Goal: Task Accomplishment & Management: Complete application form

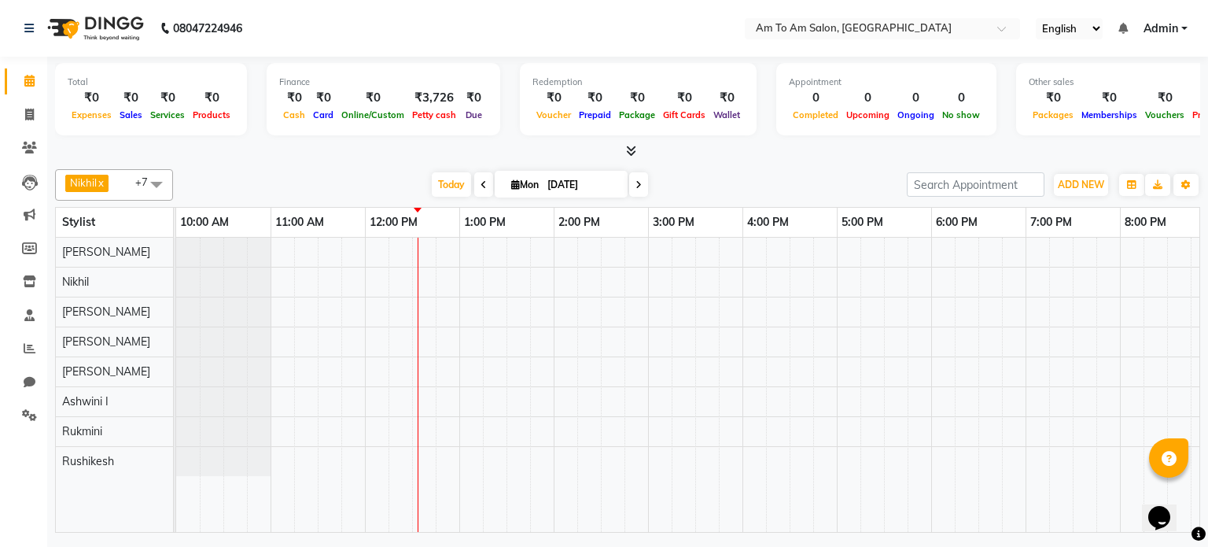
click at [824, 188] on div "[DATE] [DATE]" at bounding box center [540, 185] width 718 height 24
click at [780, 167] on div "Nikhil x [PERSON_NAME] x [PERSON_NAME] x Mahi Shaikh x [PERSON_NAME] x [PERSON_…" at bounding box center [627, 348] width 1145 height 370
click at [775, 160] on div "Total ₹0 Expenses ₹0 Sales ₹0 Services ₹0 Products Finance ₹0 Cash ₹0 Card ₹0 O…" at bounding box center [627, 297] width 1161 height 480
click at [28, 113] on icon at bounding box center [29, 115] width 9 height 12
select select "6661"
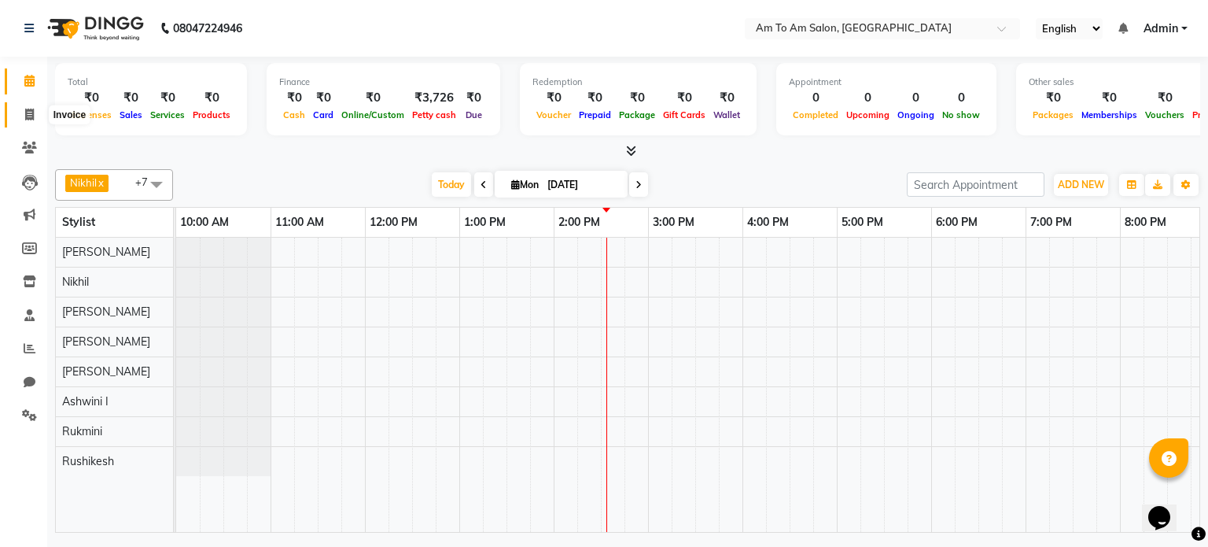
select select "service"
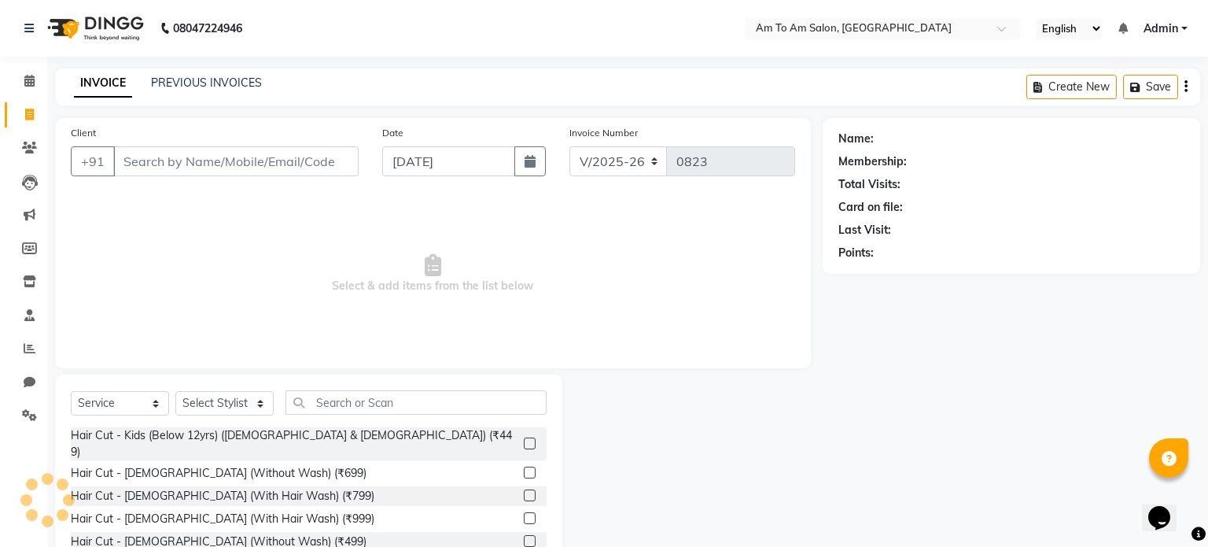
select select "51659"
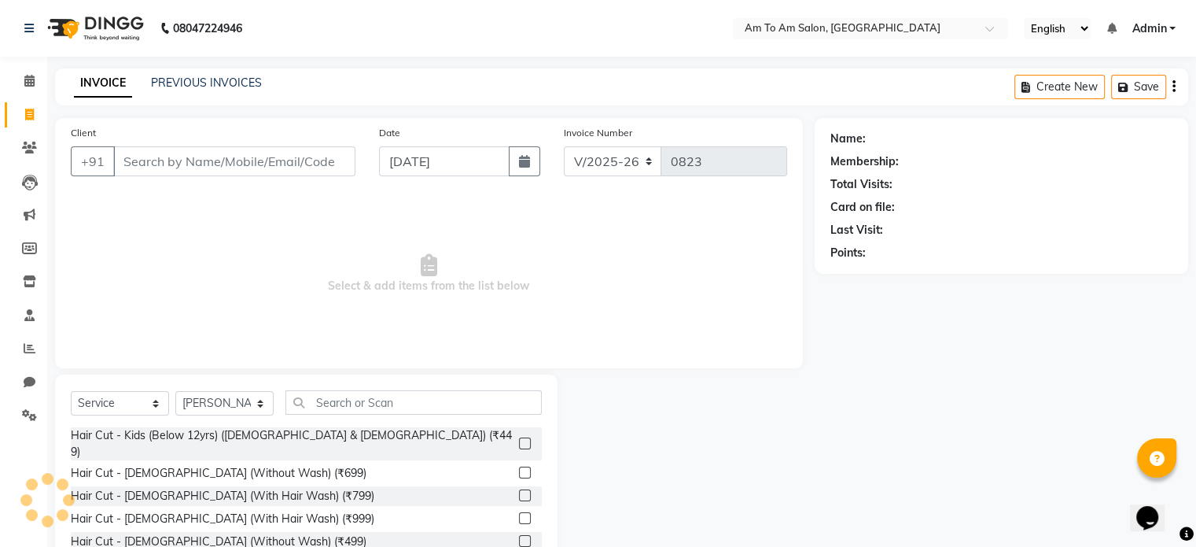
click at [196, 160] on input "Client" at bounding box center [234, 161] width 242 height 30
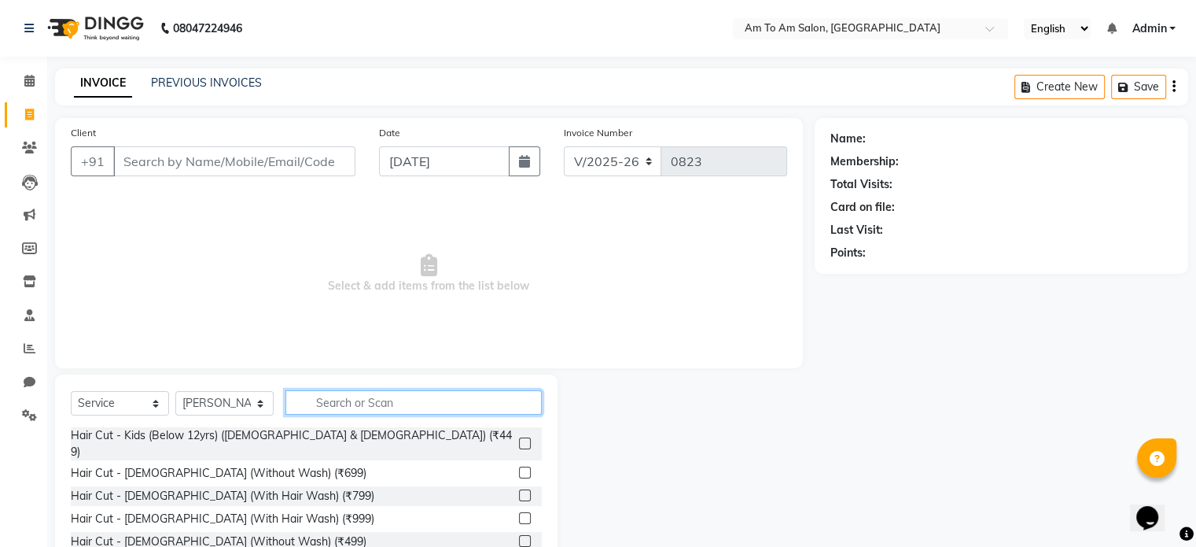
click at [324, 398] on input "text" at bounding box center [414, 402] width 256 height 24
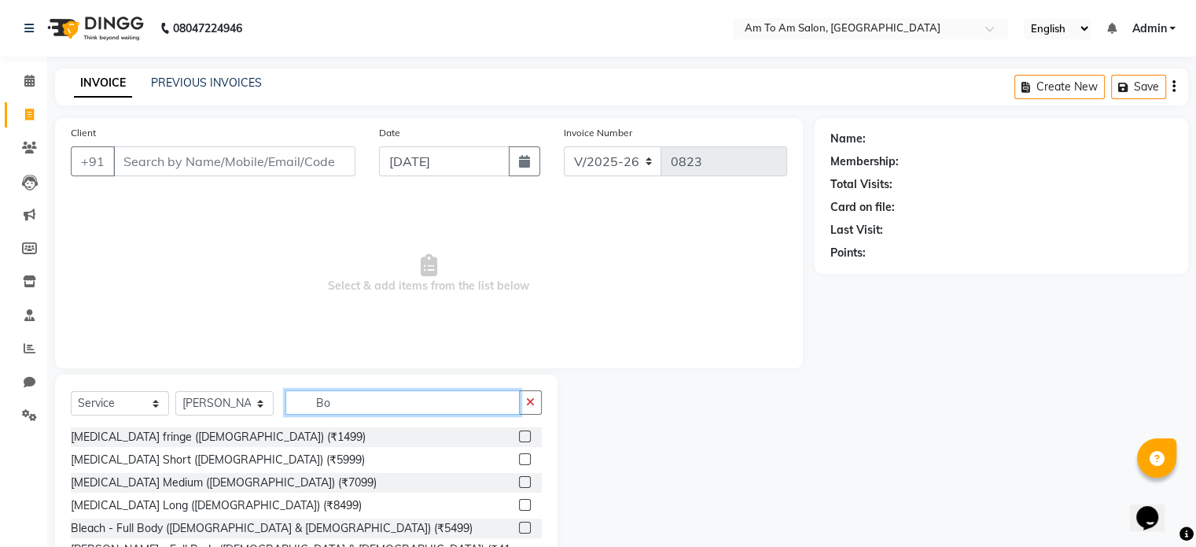
type input "B"
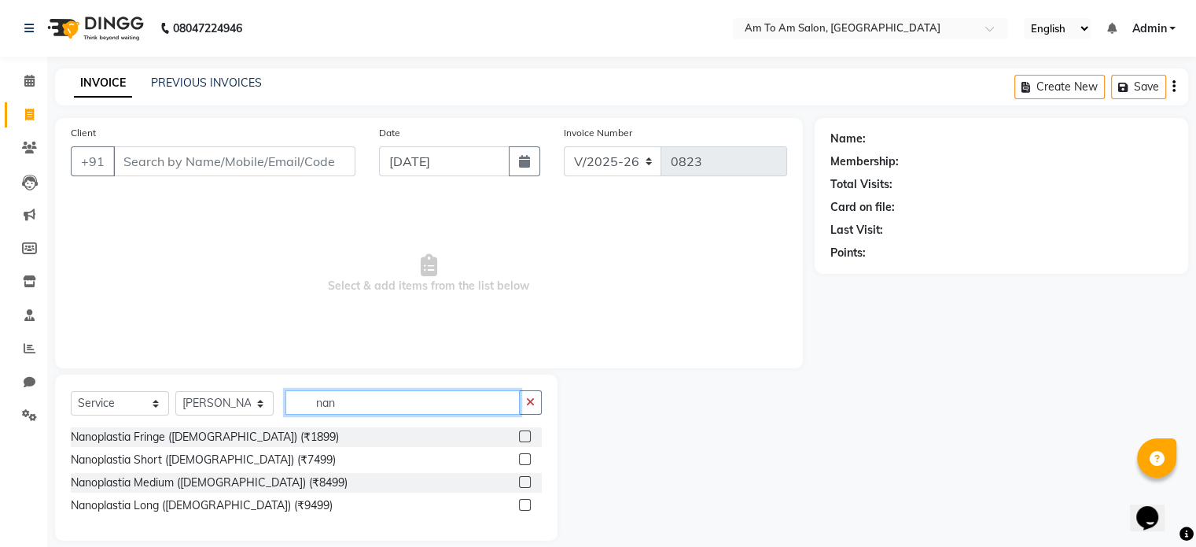
type input "nan"
drag, startPoint x: 525, startPoint y: 459, endPoint x: 514, endPoint y: 470, distance: 15.6
click at [520, 465] on div at bounding box center [524, 461] width 10 height 17
click at [522, 455] on label at bounding box center [525, 459] width 12 height 12
click at [522, 455] on input "checkbox" at bounding box center [524, 460] width 10 height 10
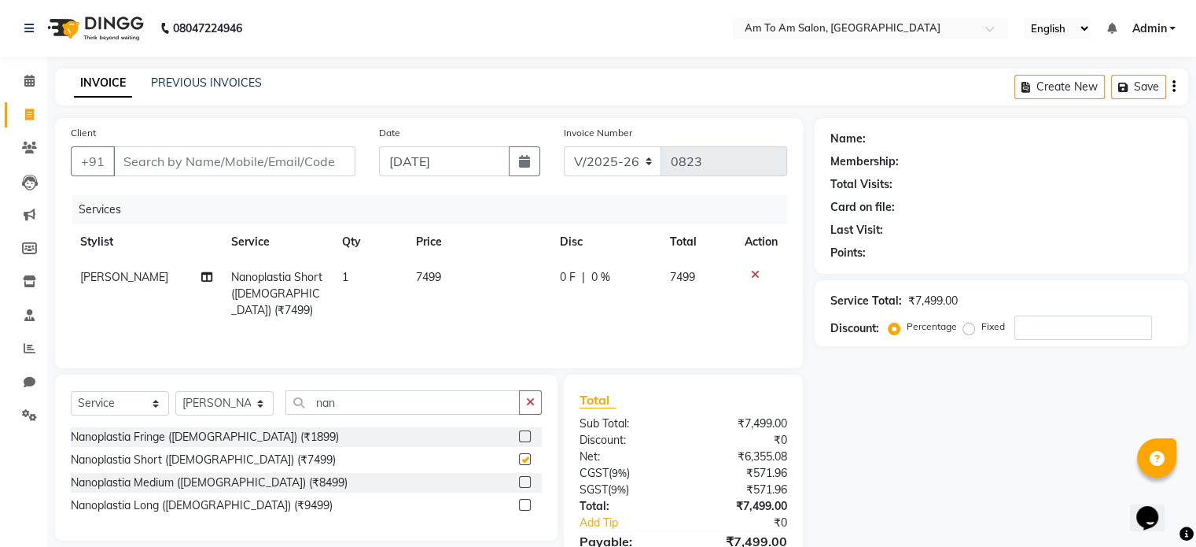
checkbox input "false"
click at [441, 281] on td "7499" at bounding box center [479, 294] width 144 height 68
select select "51659"
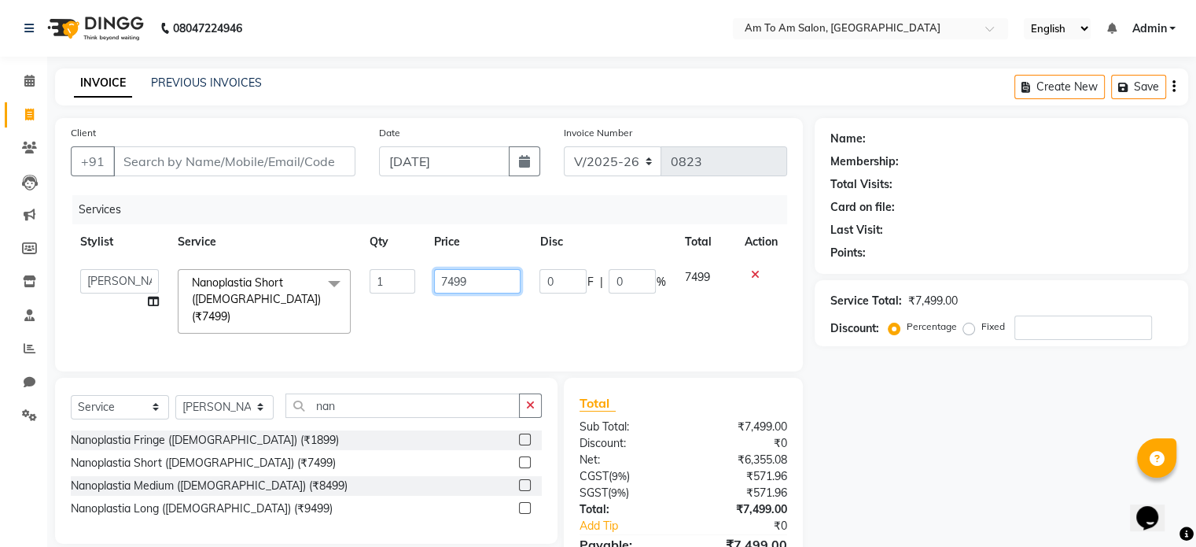
click at [484, 280] on input "7499" at bounding box center [477, 281] width 87 height 24
type input "7"
type input "3000"
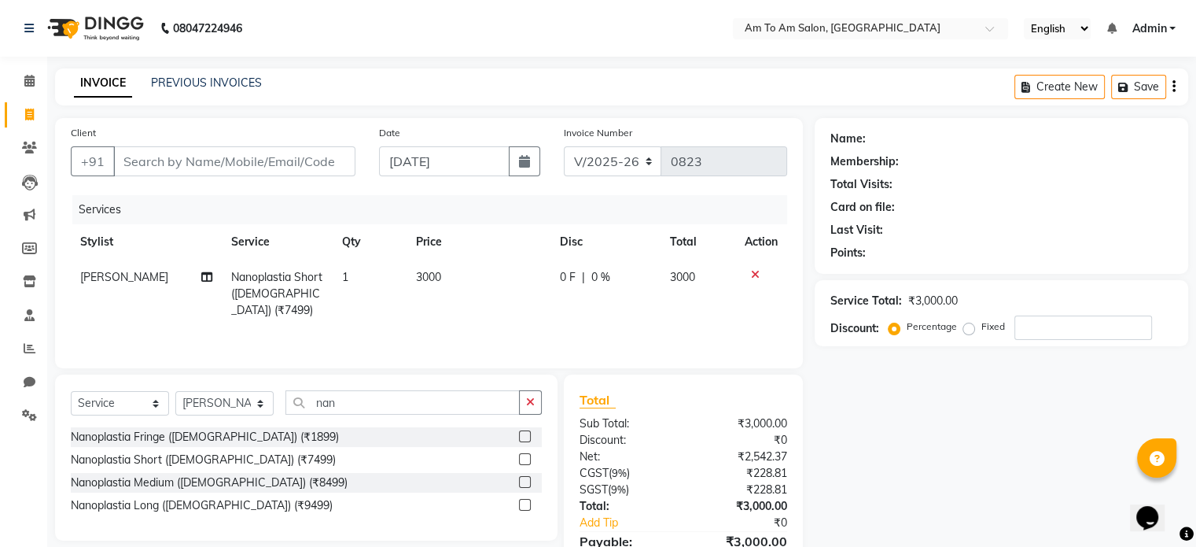
click at [489, 304] on td "3000" at bounding box center [479, 294] width 144 height 68
select select "51659"
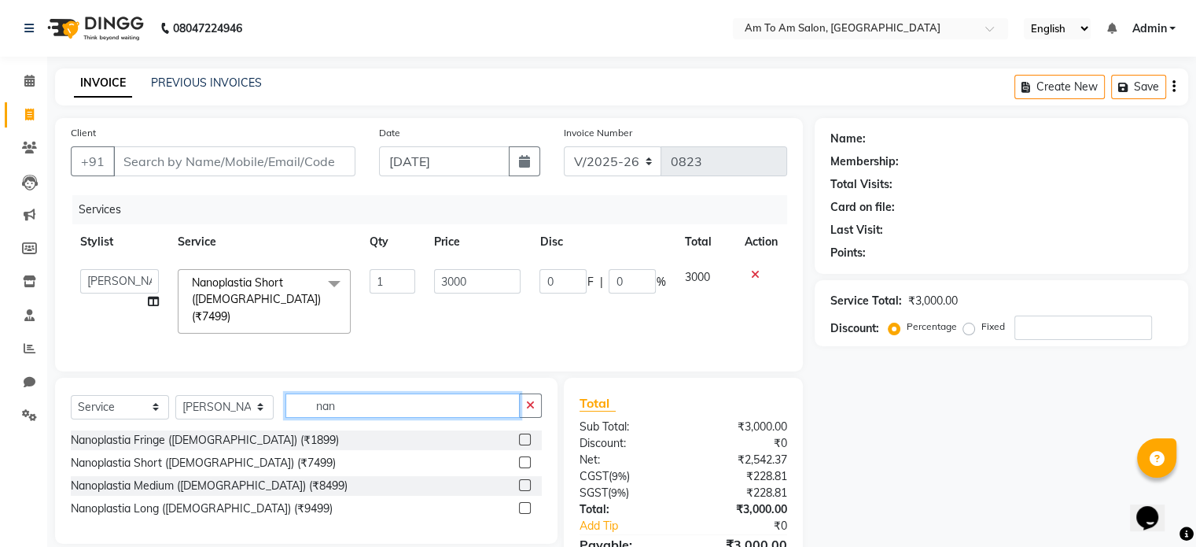
click at [361, 396] on input "nan" at bounding box center [403, 405] width 234 height 24
type input "n"
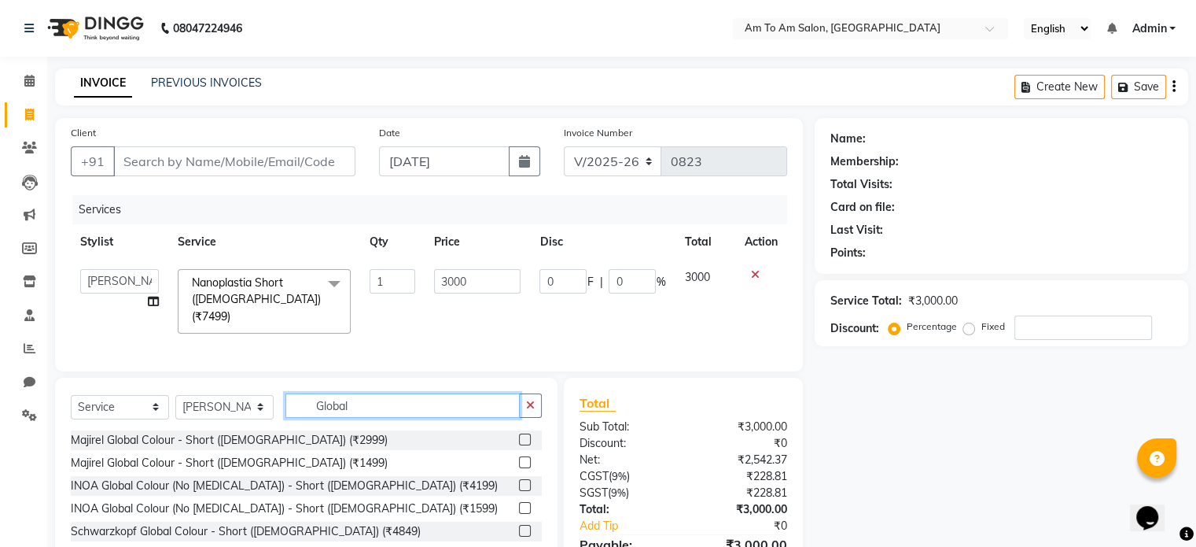
type input "Global"
click at [519, 485] on label at bounding box center [525, 485] width 12 height 12
click at [519, 485] on input "checkbox" at bounding box center [524, 486] width 10 height 10
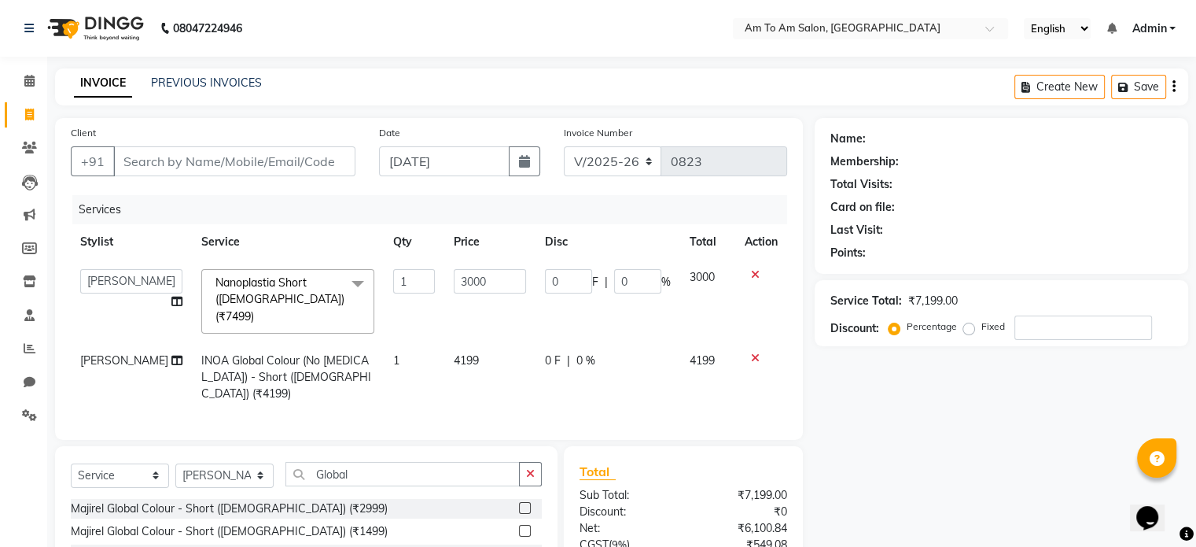
checkbox input "false"
click at [462, 343] on td "4199" at bounding box center [489, 377] width 91 height 68
select select "51659"
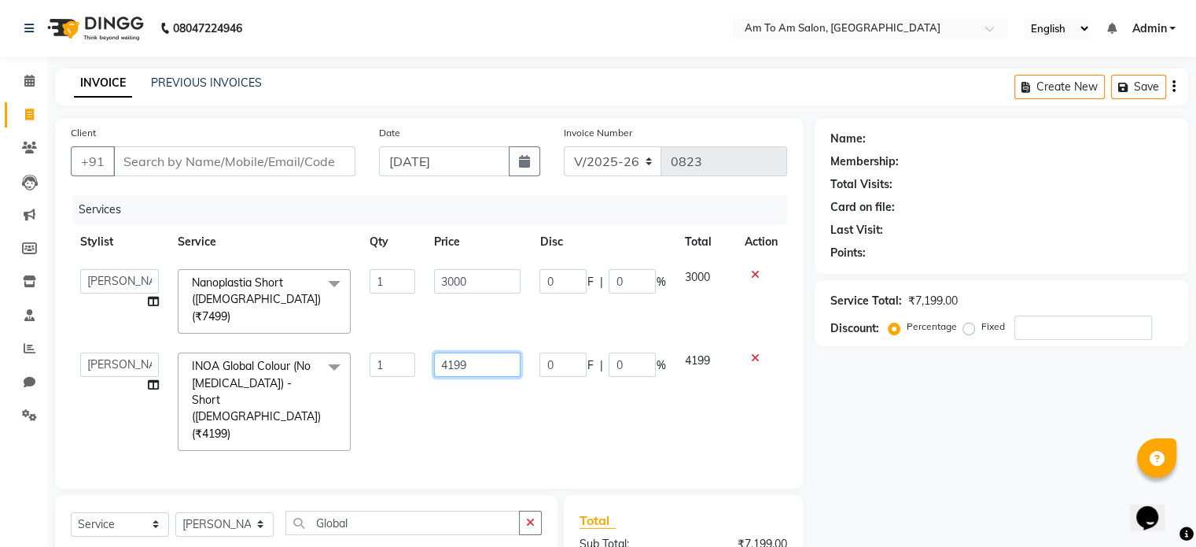
click at [478, 352] on input "4199" at bounding box center [477, 364] width 87 height 24
type input "4720"
click at [475, 400] on div "Services Stylist Service Qty Price Disc Total Action [PERSON_NAME] Ashwini I [P…" at bounding box center [429, 334] width 717 height 278
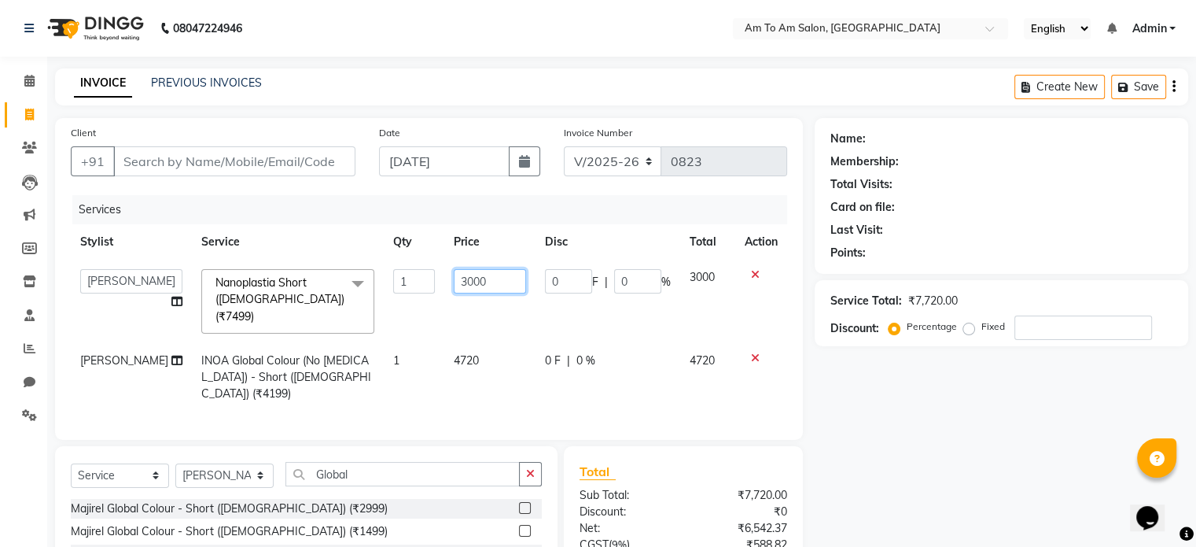
click at [489, 286] on input "3000" at bounding box center [490, 281] width 72 height 24
click at [926, 507] on div "Name: Membership: Total Visits: Card on file: Last Visit: Points: Service Total…" at bounding box center [1007, 398] width 385 height 560
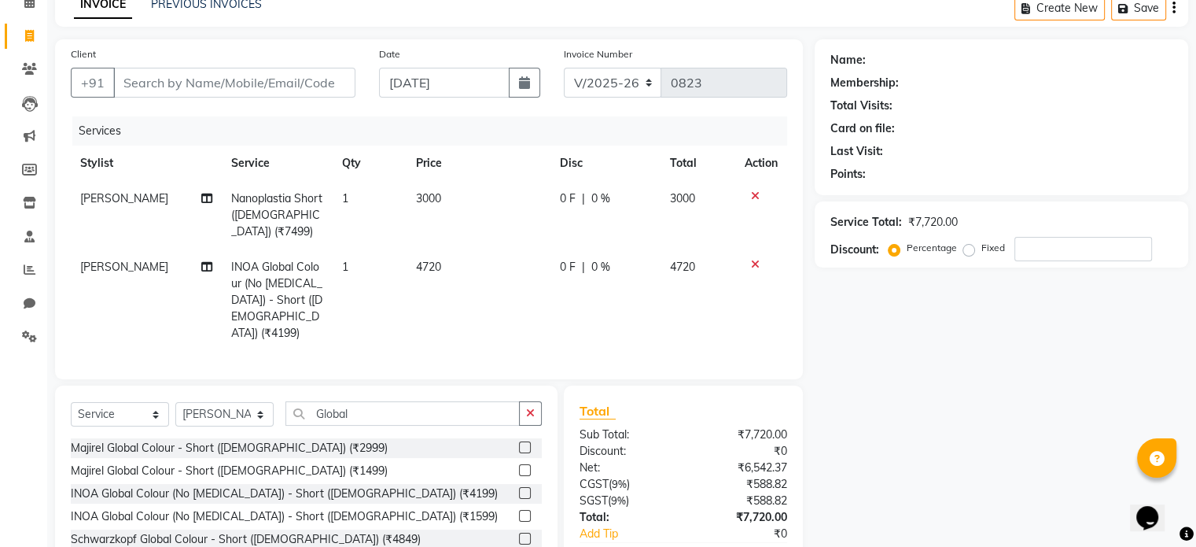
scroll to position [169, 0]
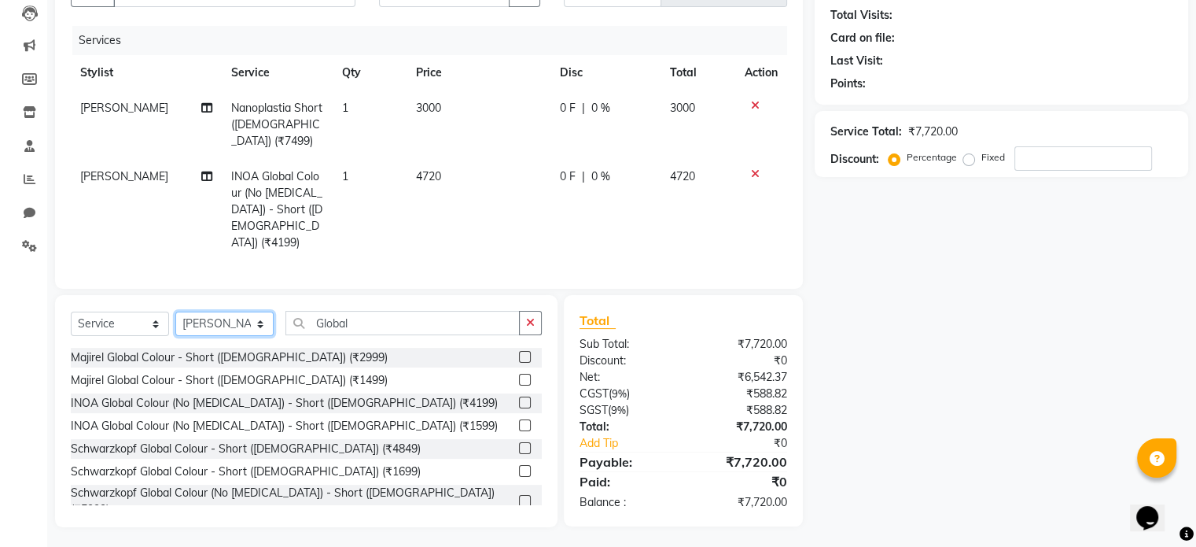
click at [262, 324] on select "Select Stylist [PERSON_NAME] I [PERSON_NAME] Mahi [PERSON_NAME] Poonam Mam [PER…" at bounding box center [224, 324] width 98 height 24
select select "51655"
click at [175, 312] on select "Select Stylist [PERSON_NAME] I [PERSON_NAME] Mahi [PERSON_NAME] Poonam Mam [PER…" at bounding box center [224, 324] width 98 height 24
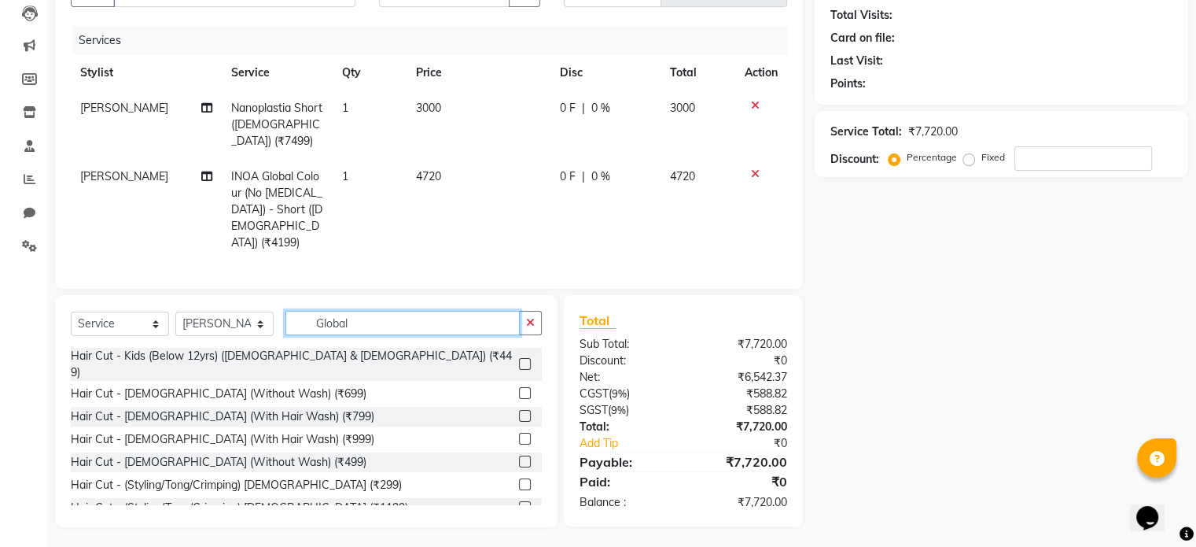
click at [379, 323] on input "Global" at bounding box center [403, 323] width 234 height 24
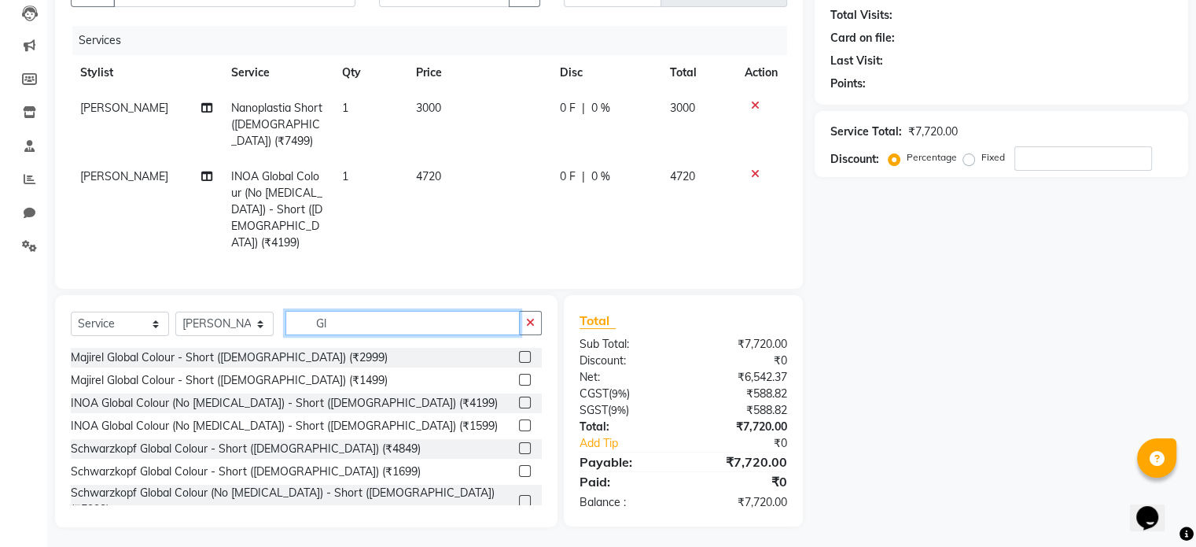
type input "G"
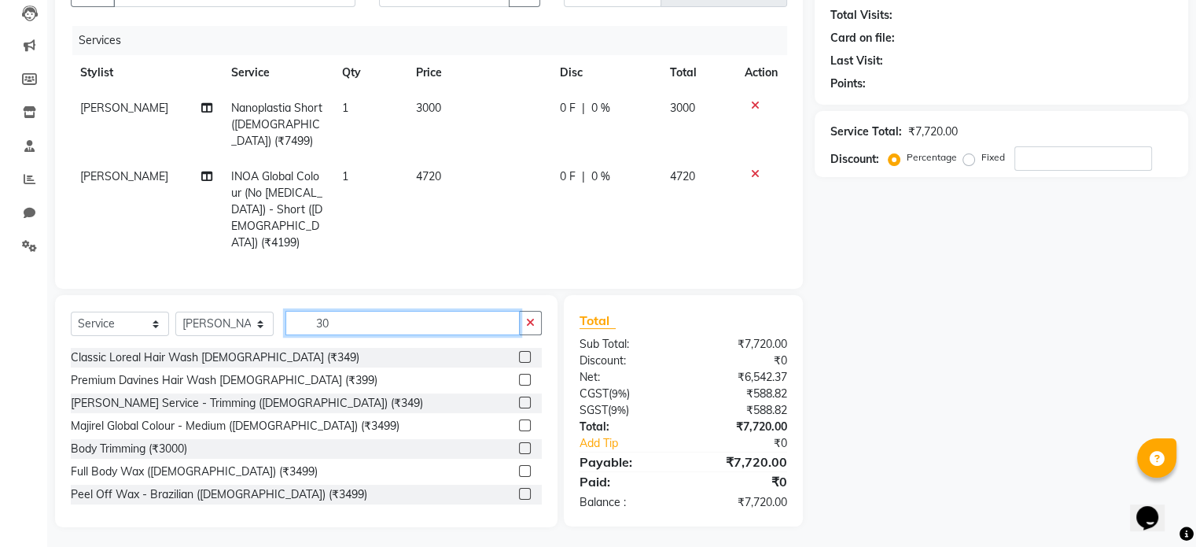
scroll to position [168, 0]
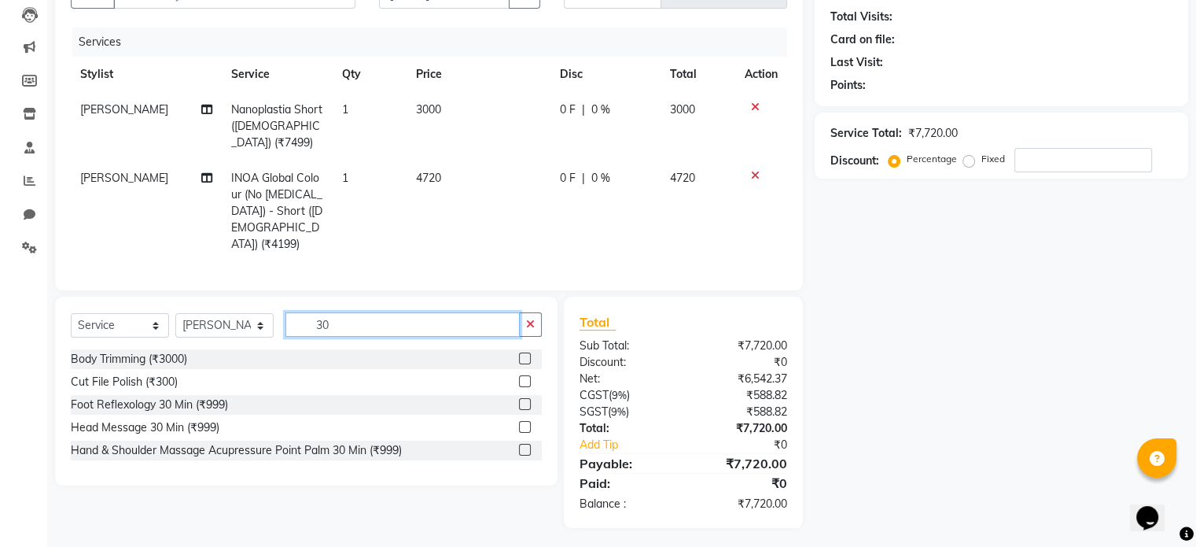
type input "3"
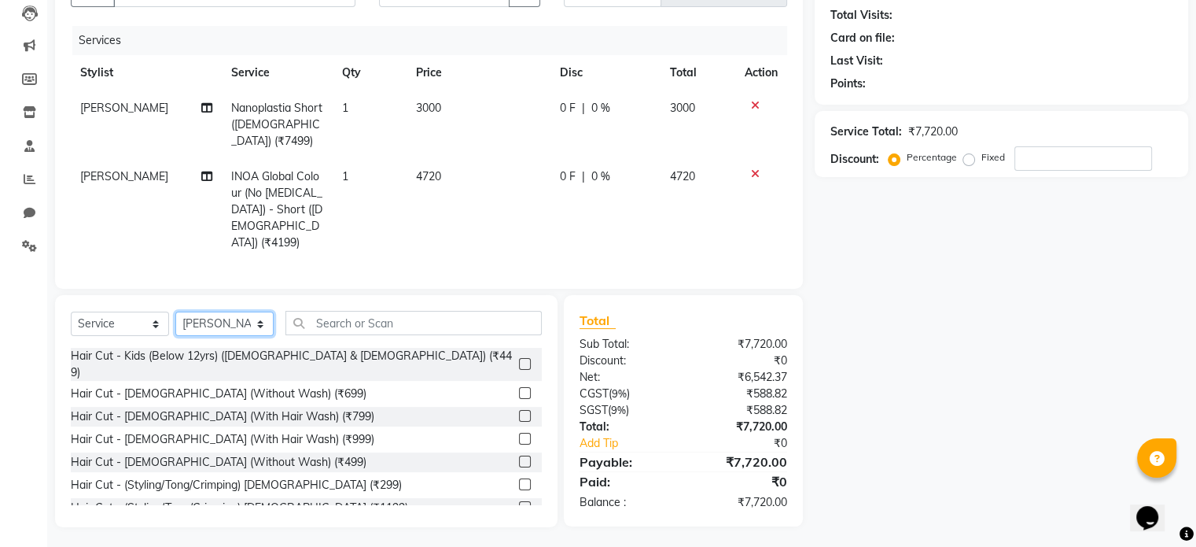
click at [265, 316] on select "Select Stylist [PERSON_NAME] I [PERSON_NAME] Mahi [PERSON_NAME] Poonam Mam [PER…" at bounding box center [224, 324] width 98 height 24
select select "52282"
click at [175, 312] on select "Select Stylist [PERSON_NAME] I [PERSON_NAME] Mahi [PERSON_NAME] Poonam Mam [PER…" at bounding box center [224, 324] width 98 height 24
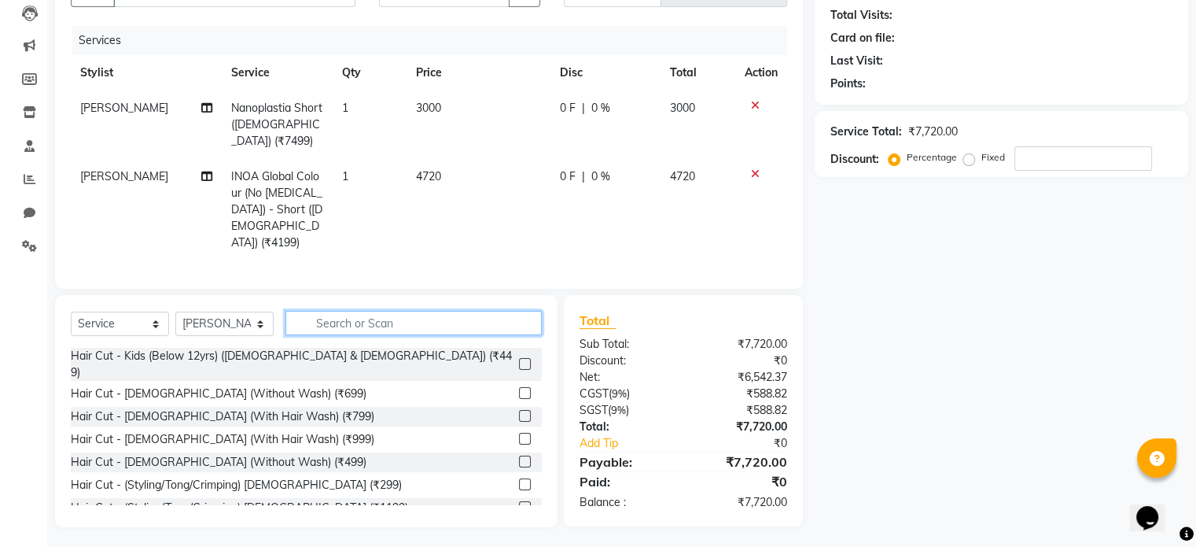
click at [337, 314] on input "text" at bounding box center [414, 323] width 256 height 24
click at [758, 171] on div at bounding box center [761, 173] width 33 height 11
click at [755, 169] on icon at bounding box center [755, 173] width 9 height 11
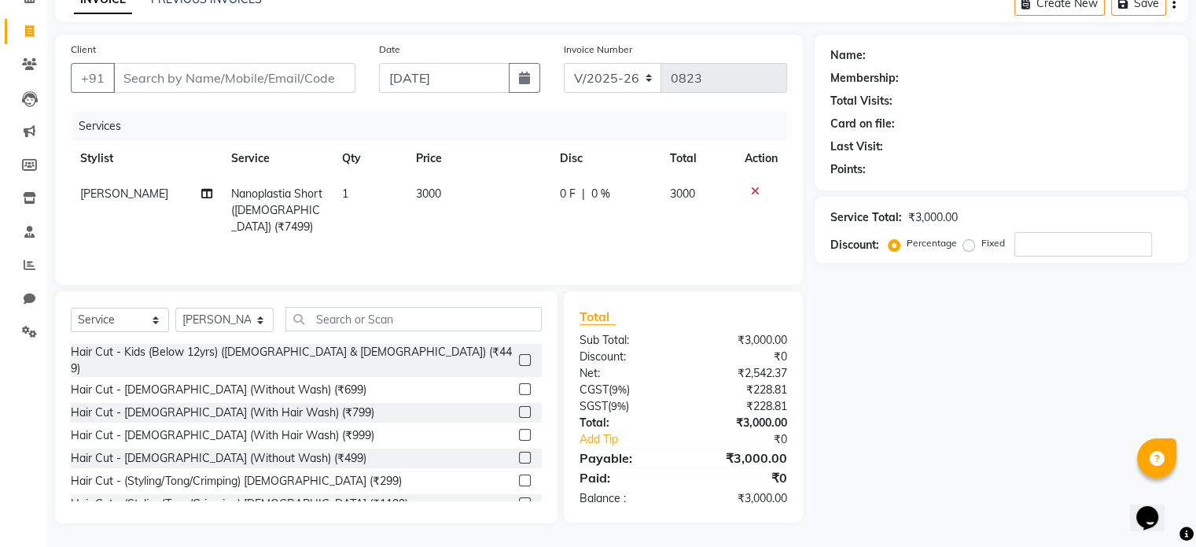
scroll to position [84, 0]
click at [343, 316] on input "text" at bounding box center [414, 319] width 256 height 24
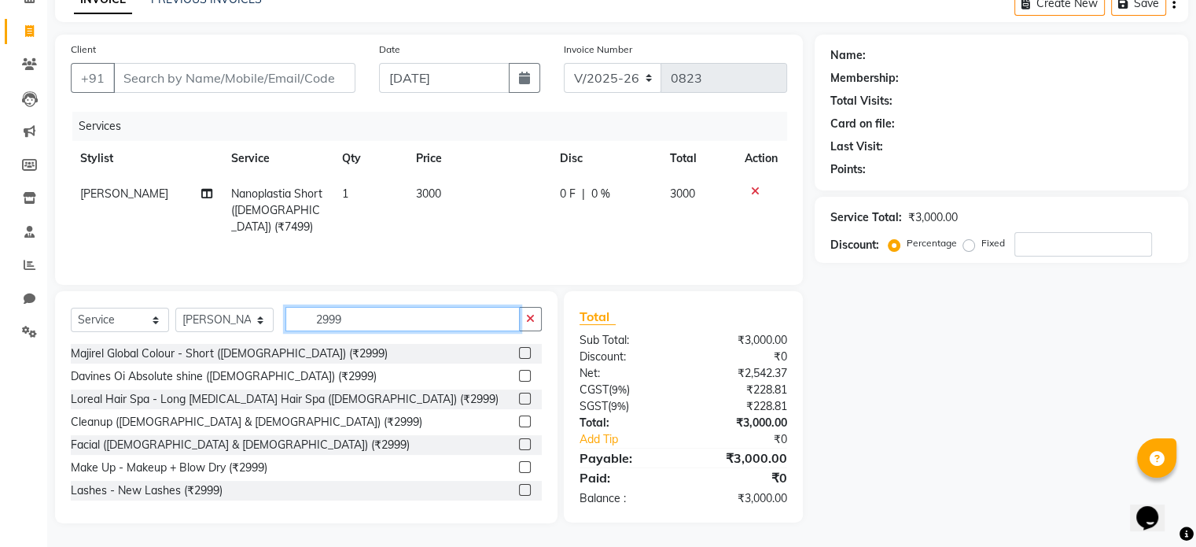
type input "2999"
click at [519, 418] on label at bounding box center [525, 421] width 12 height 12
click at [519, 418] on input "checkbox" at bounding box center [524, 422] width 10 height 10
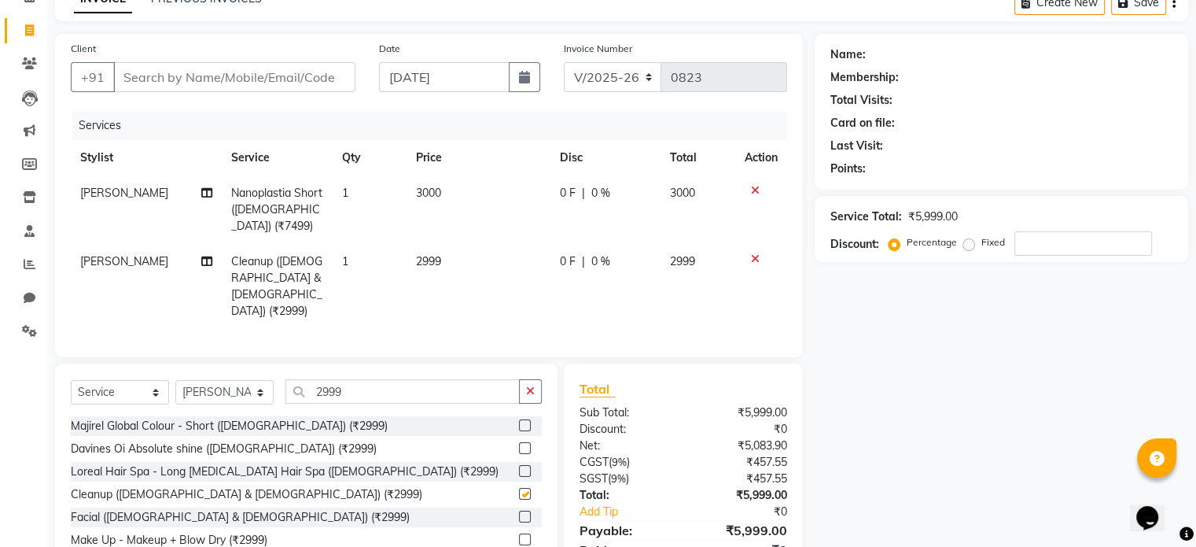
checkbox input "false"
click at [360, 379] on input "2999" at bounding box center [403, 391] width 234 height 24
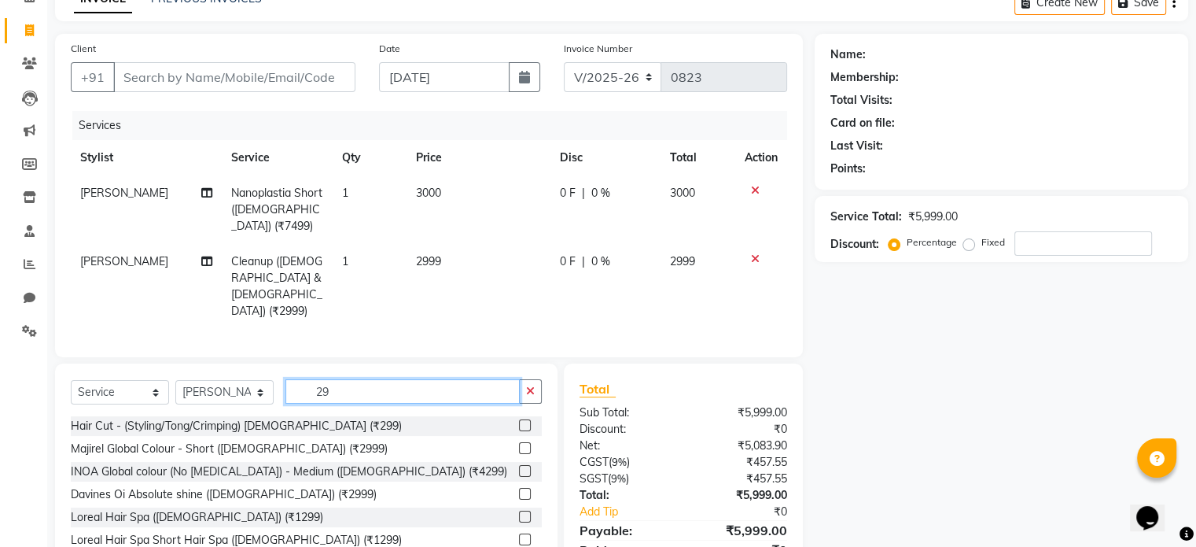
type input "2"
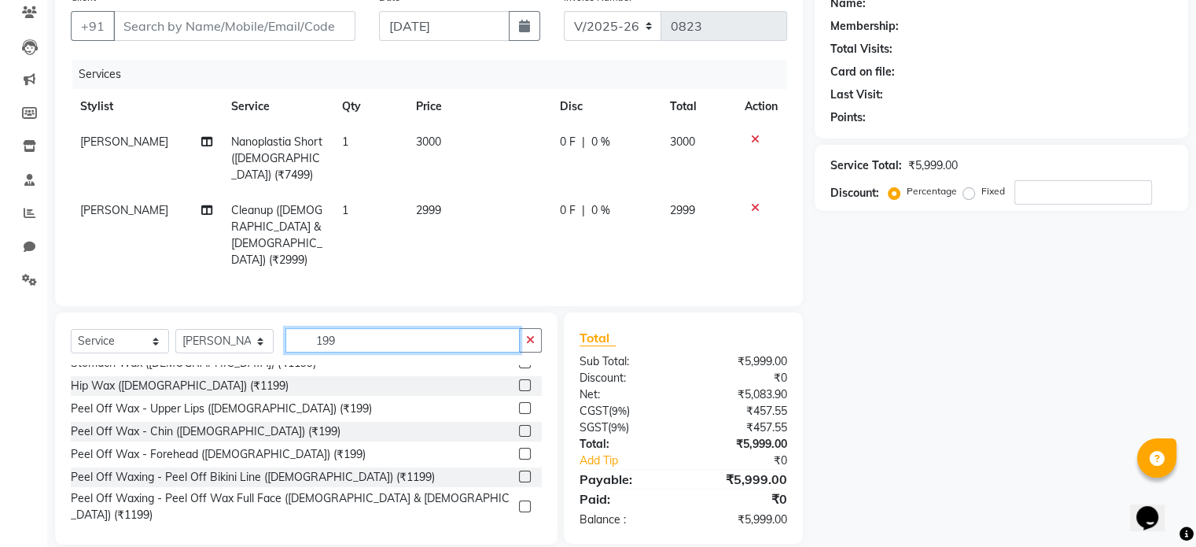
scroll to position [441, 0]
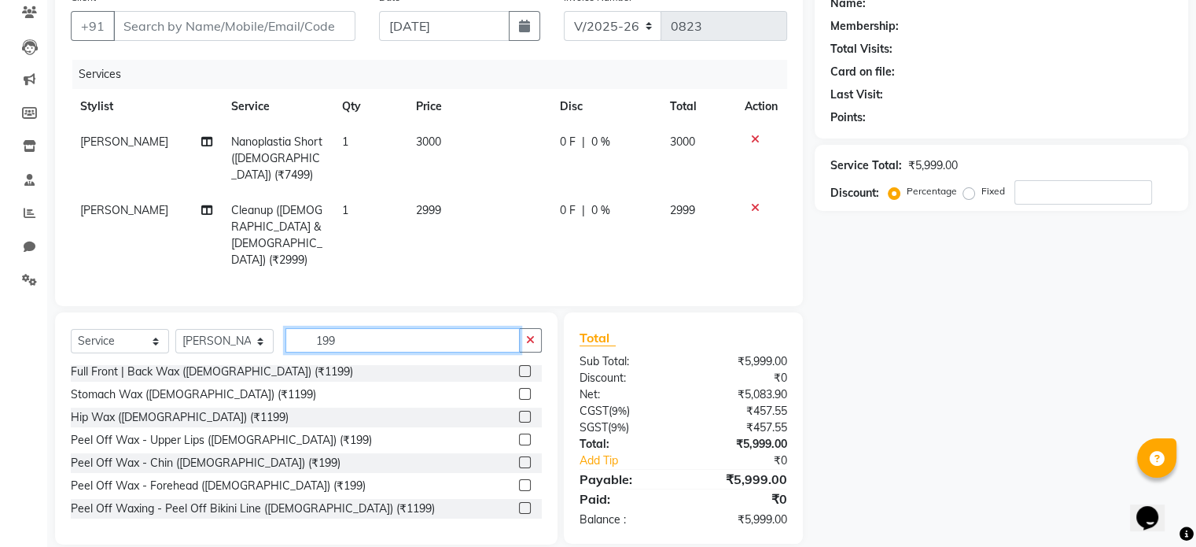
type input "199"
click at [519, 433] on label at bounding box center [525, 439] width 12 height 12
click at [519, 435] on input "checkbox" at bounding box center [524, 440] width 10 height 10
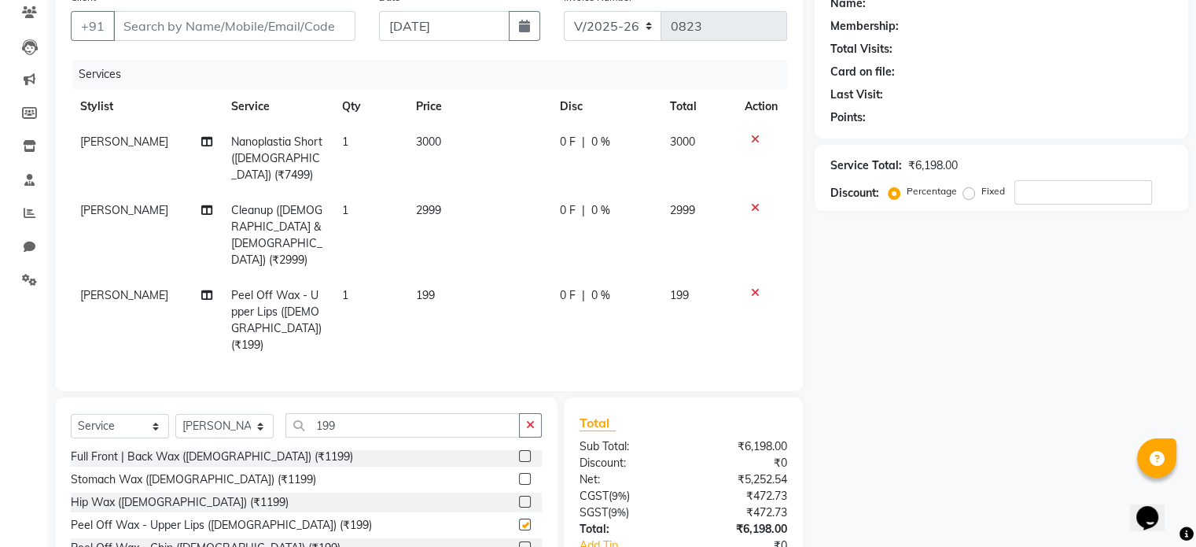
checkbox input "false"
click at [157, 24] on input "Client" at bounding box center [234, 26] width 242 height 30
type input "B"
type input "0"
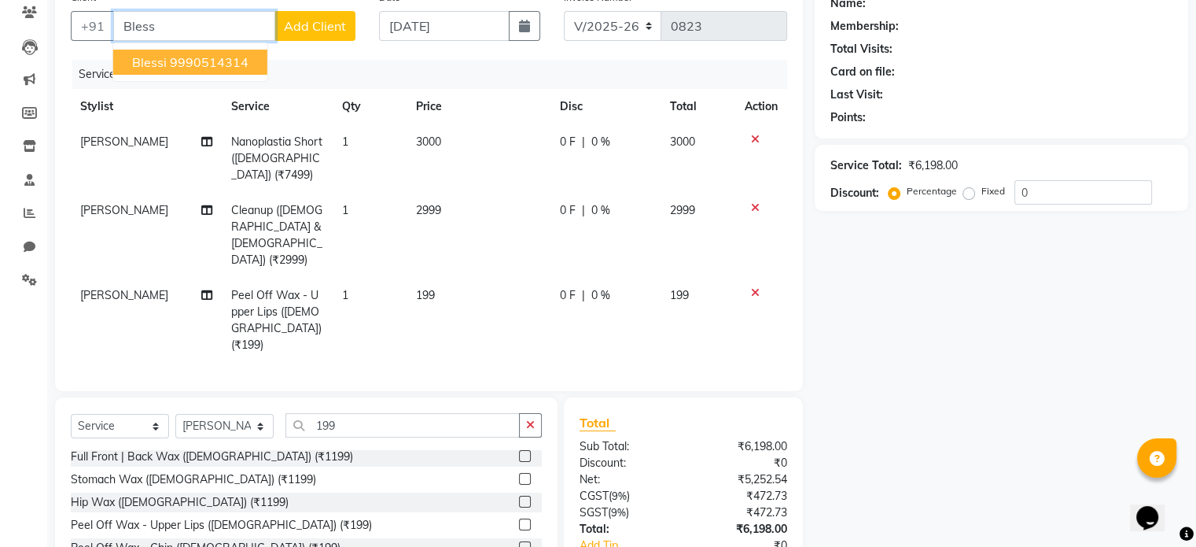
click at [176, 65] on ngb-highlight "9990514314" at bounding box center [209, 62] width 79 height 16
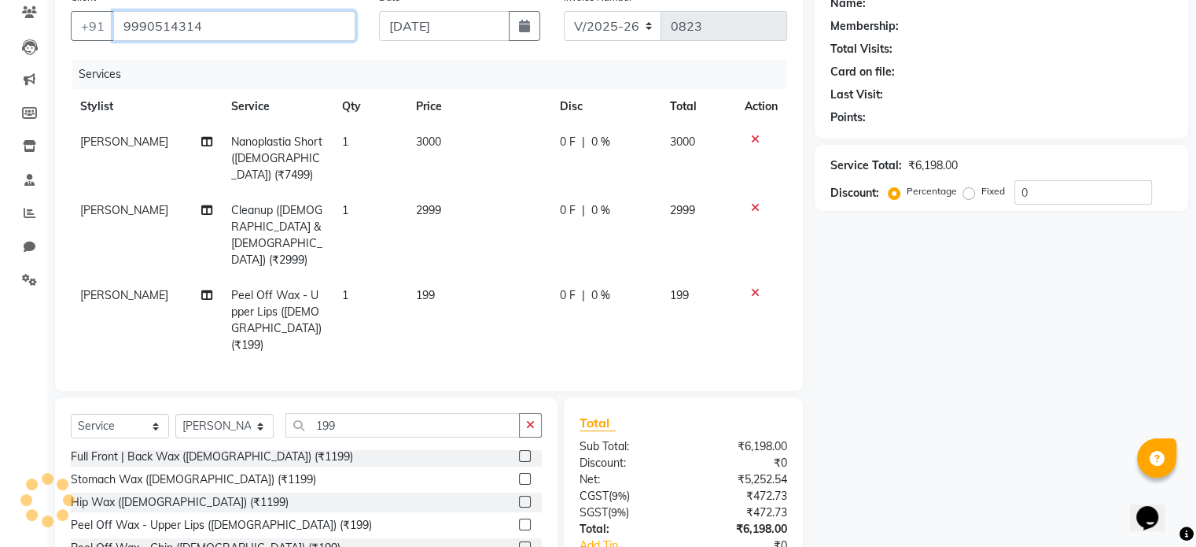
type input "9990514314"
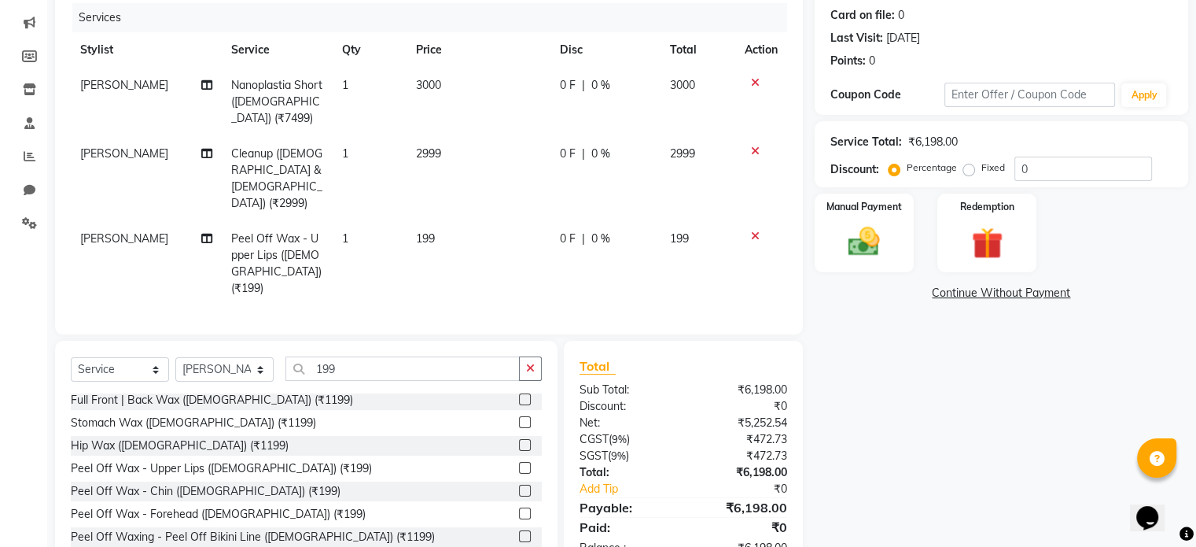
scroll to position [205, 0]
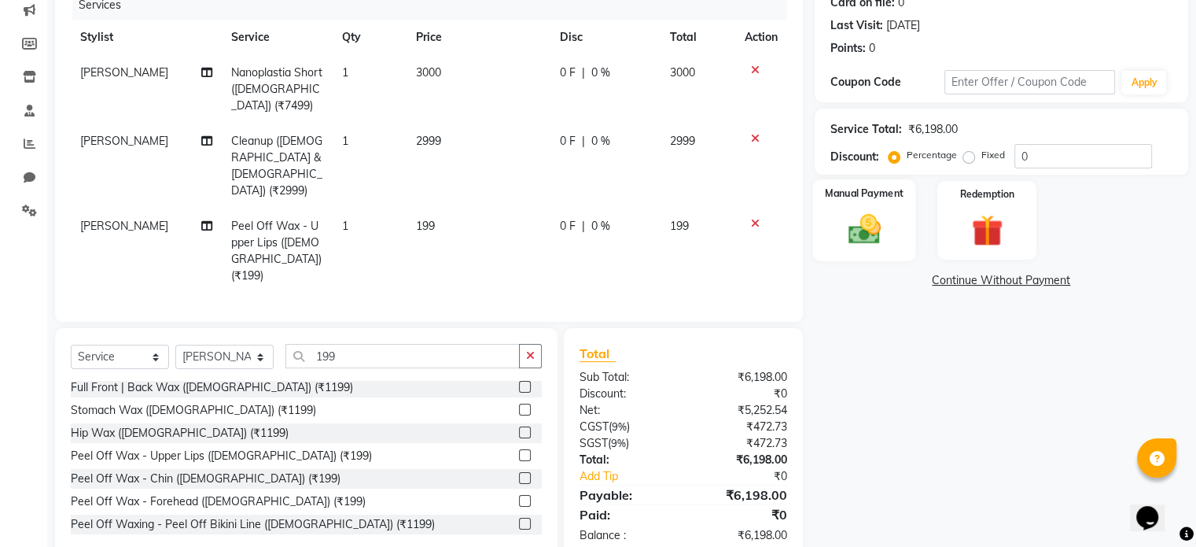
click at [866, 235] on img at bounding box center [864, 230] width 53 height 38
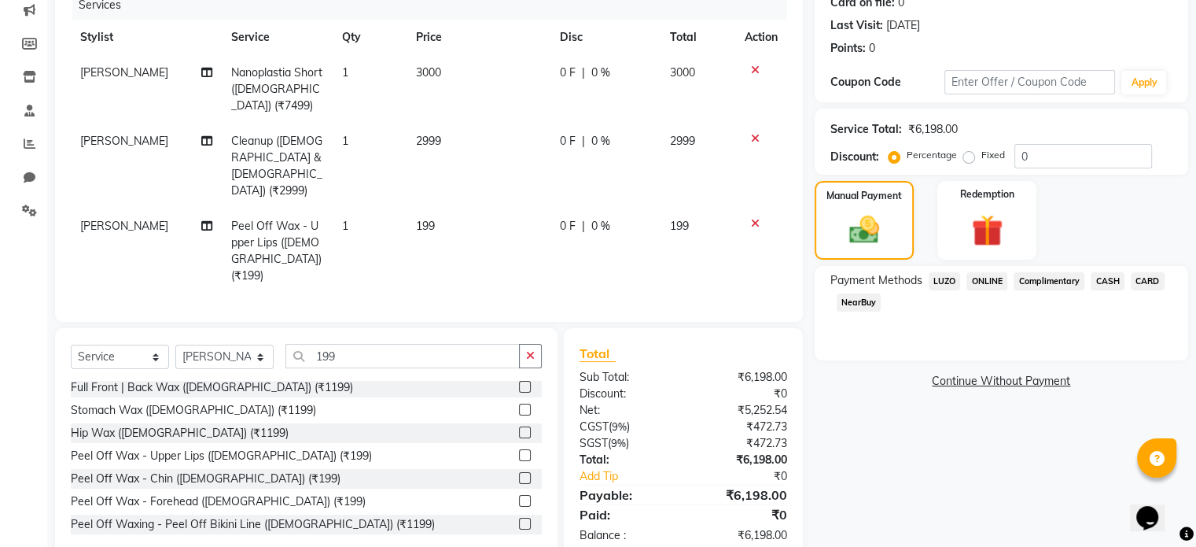
click at [986, 283] on span "ONLINE" at bounding box center [987, 281] width 41 height 18
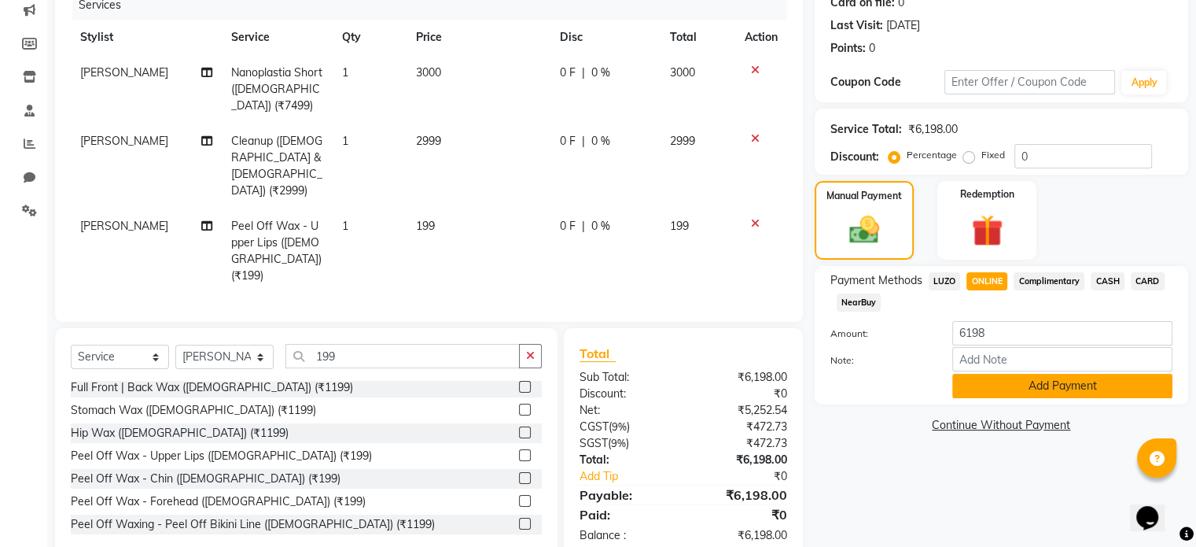
click at [1054, 393] on button "Add Payment" at bounding box center [1063, 386] width 220 height 24
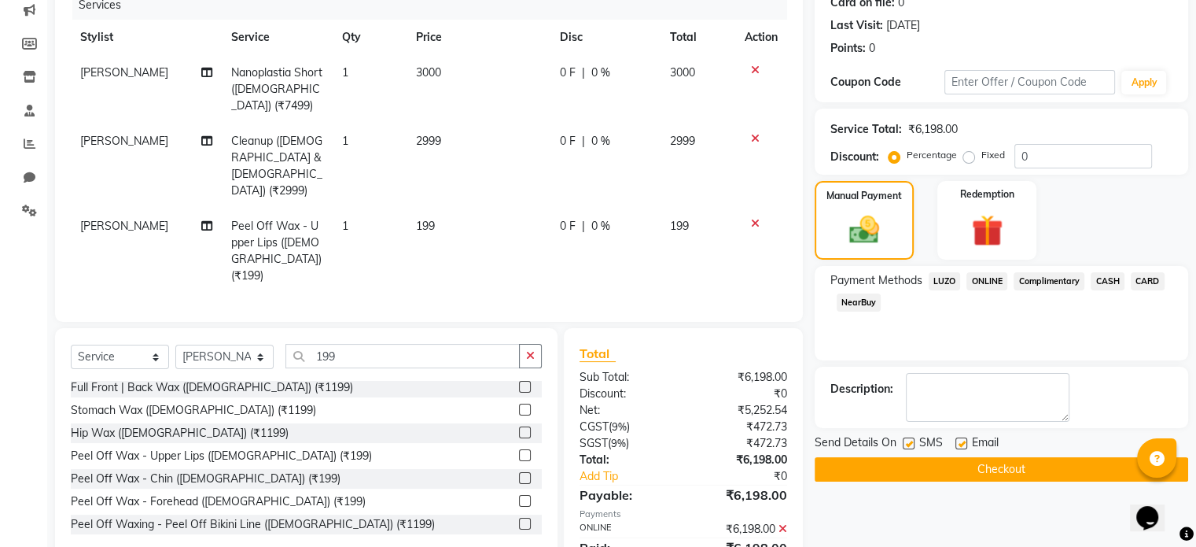
click at [970, 475] on button "Checkout" at bounding box center [1002, 469] width 374 height 24
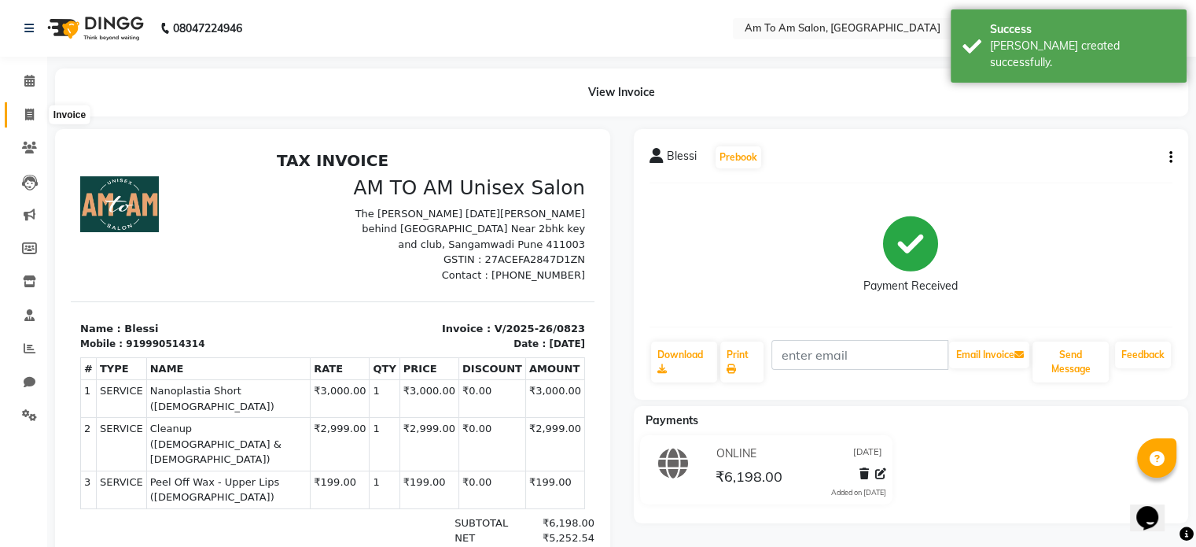
drag, startPoint x: 28, startPoint y: 117, endPoint x: 44, endPoint y: 117, distance: 16.5
click at [28, 117] on icon at bounding box center [29, 115] width 9 height 12
select select "6661"
select select "service"
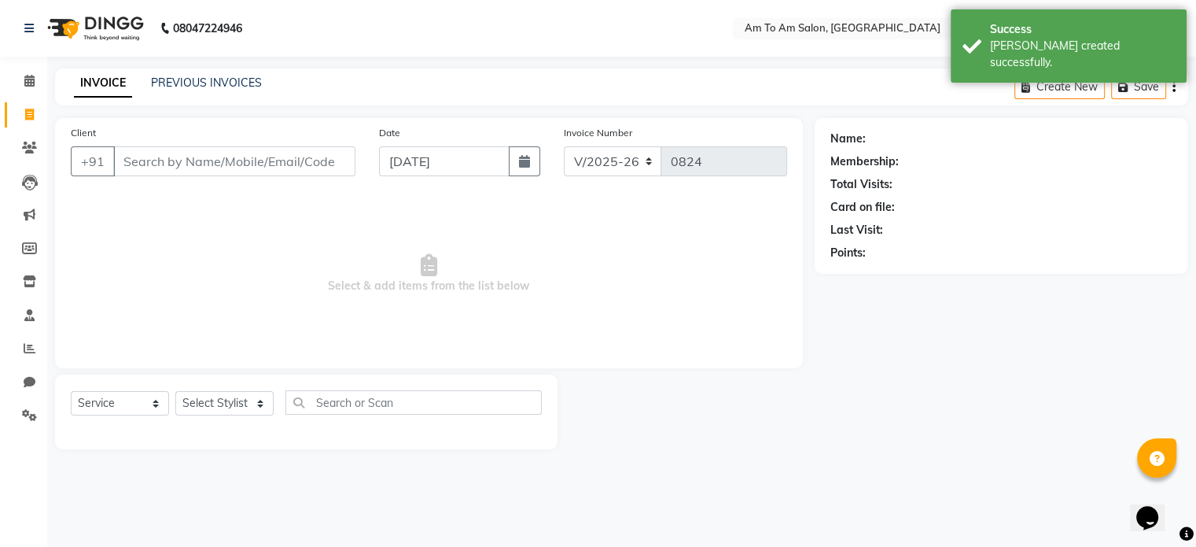
click at [151, 166] on input "Client" at bounding box center [234, 161] width 242 height 30
select select "51659"
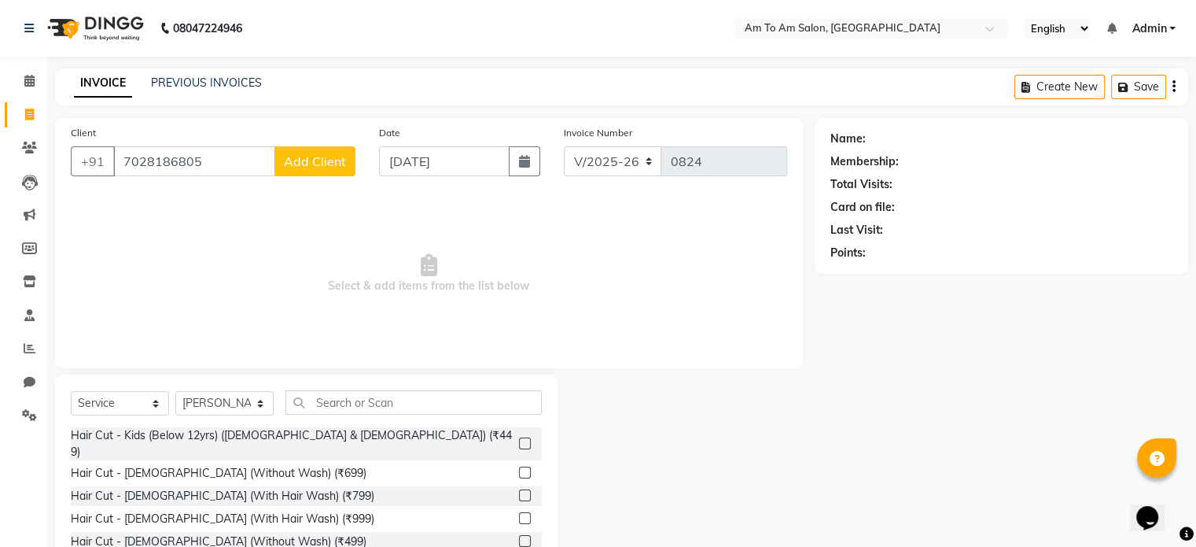
type input "7028186805"
click at [319, 160] on span "Add Client" at bounding box center [315, 161] width 62 height 16
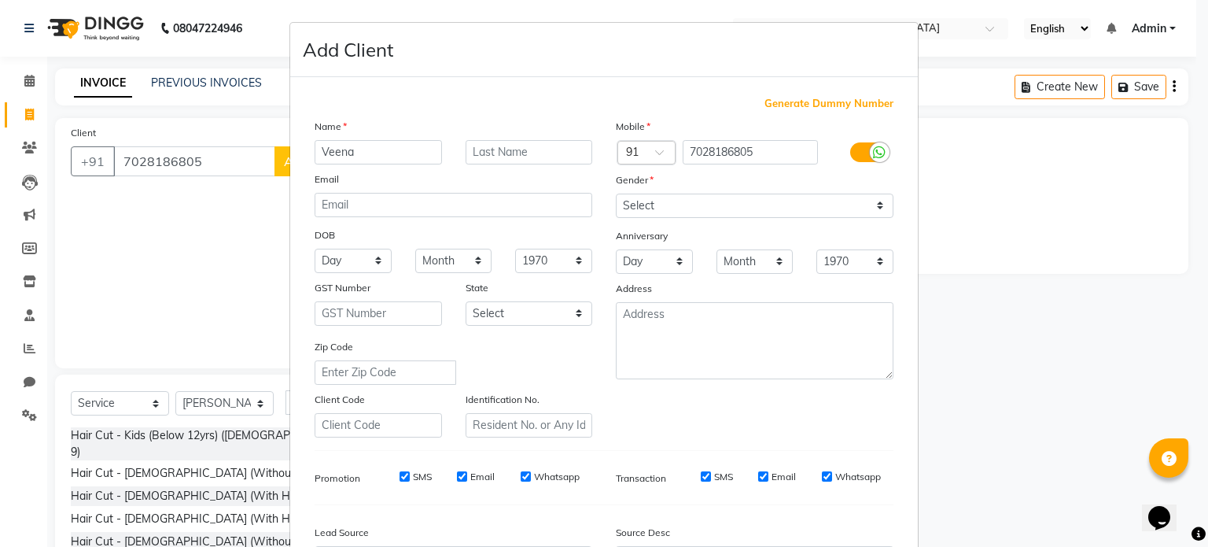
type input "Veena"
click at [867, 203] on select "Select [DEMOGRAPHIC_DATA] [DEMOGRAPHIC_DATA] Other Prefer Not To Say" at bounding box center [755, 206] width 278 height 24
select select "[DEMOGRAPHIC_DATA]"
click at [616, 194] on select "Select [DEMOGRAPHIC_DATA] [DEMOGRAPHIC_DATA] Other Prefer Not To Say" at bounding box center [755, 206] width 278 height 24
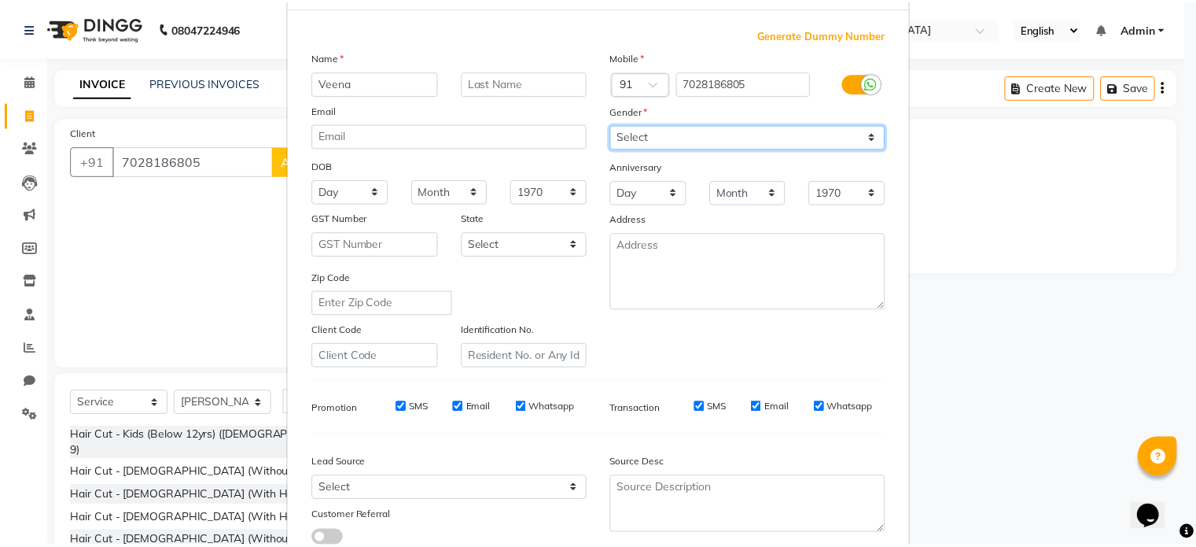
scroll to position [186, 0]
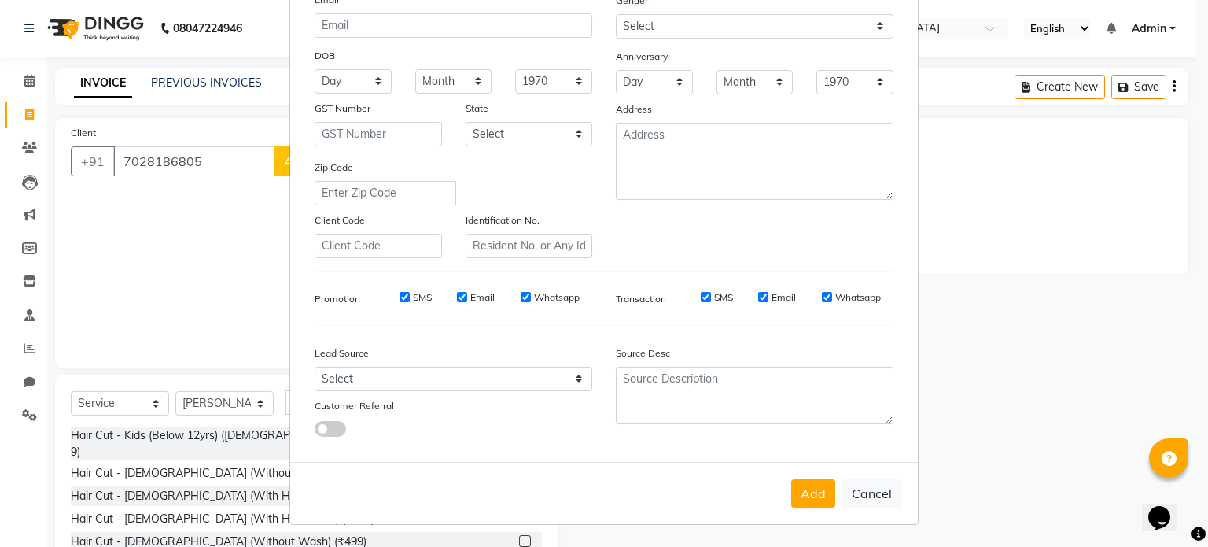
drag, startPoint x: 814, startPoint y: 493, endPoint x: 818, endPoint y: 477, distance: 16.2
click at [813, 493] on button "Add" at bounding box center [813, 493] width 44 height 28
select select
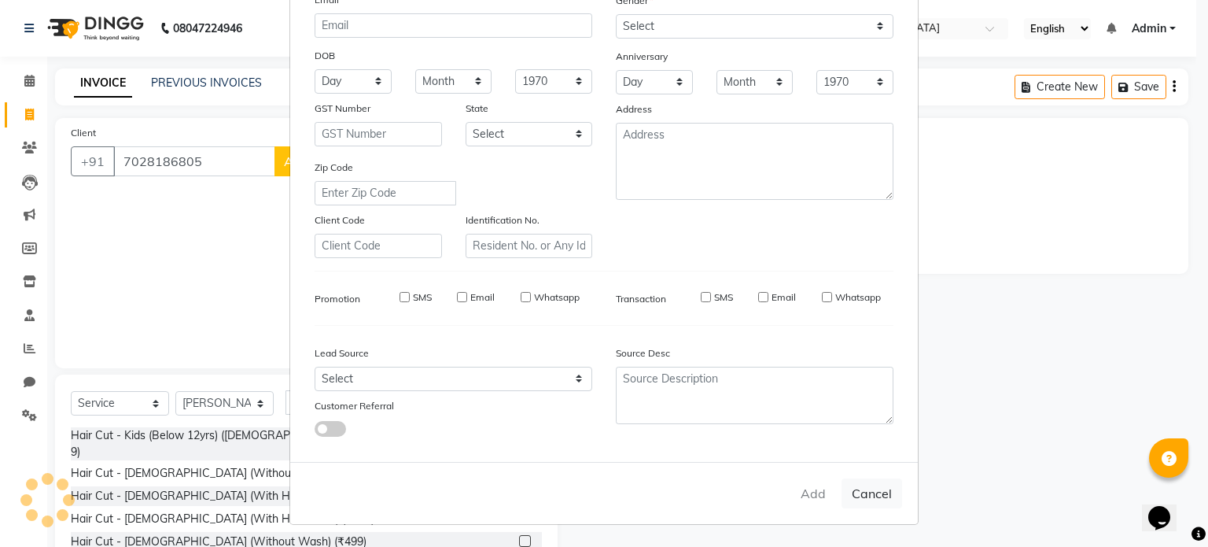
select select
checkbox input "false"
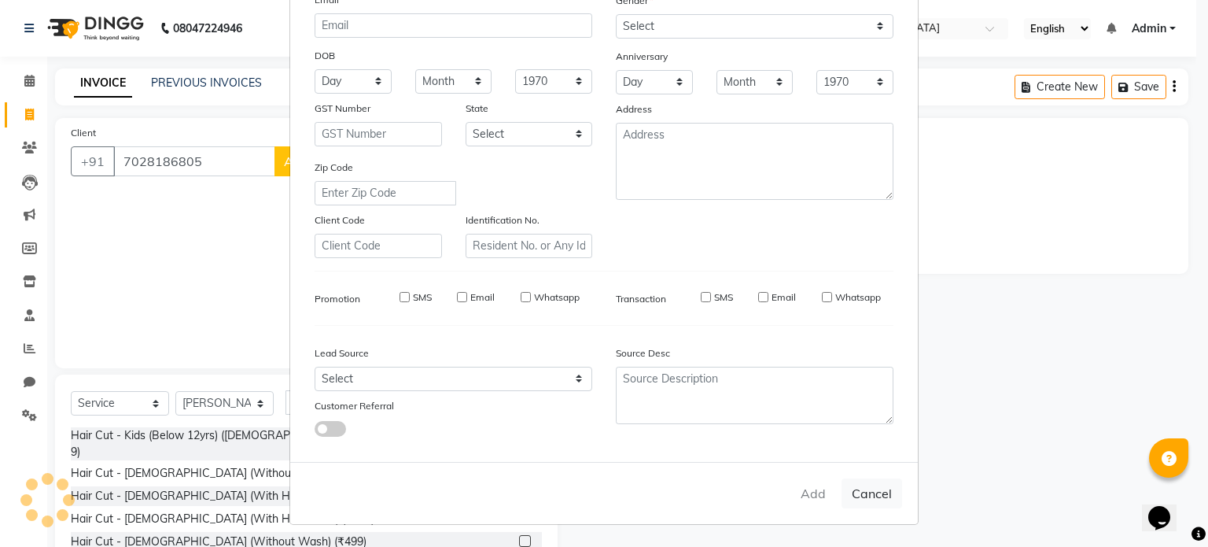
checkbox input "false"
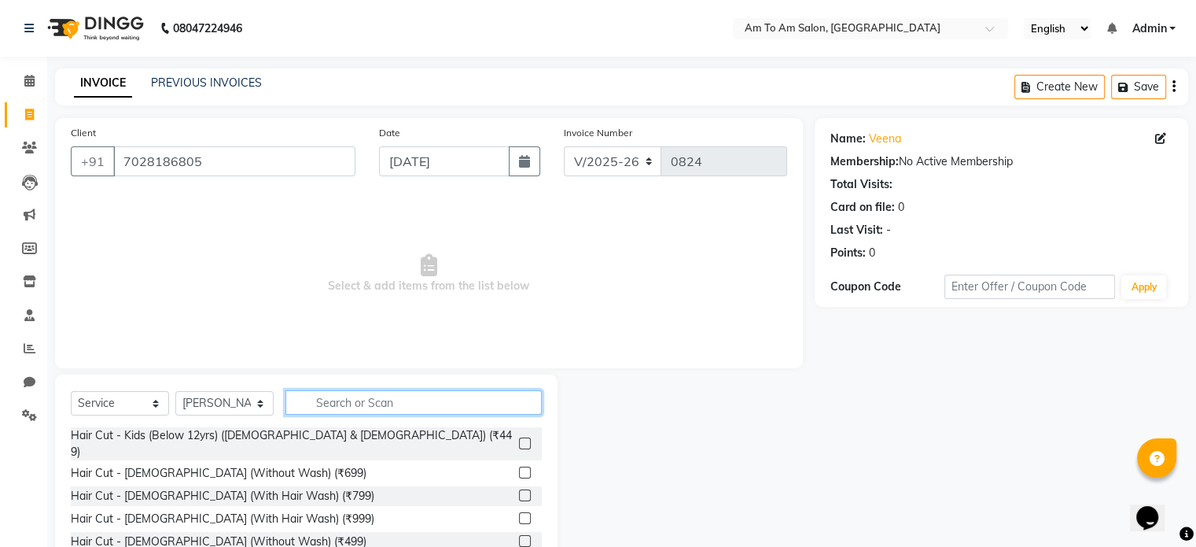
click at [332, 407] on input "text" at bounding box center [414, 402] width 256 height 24
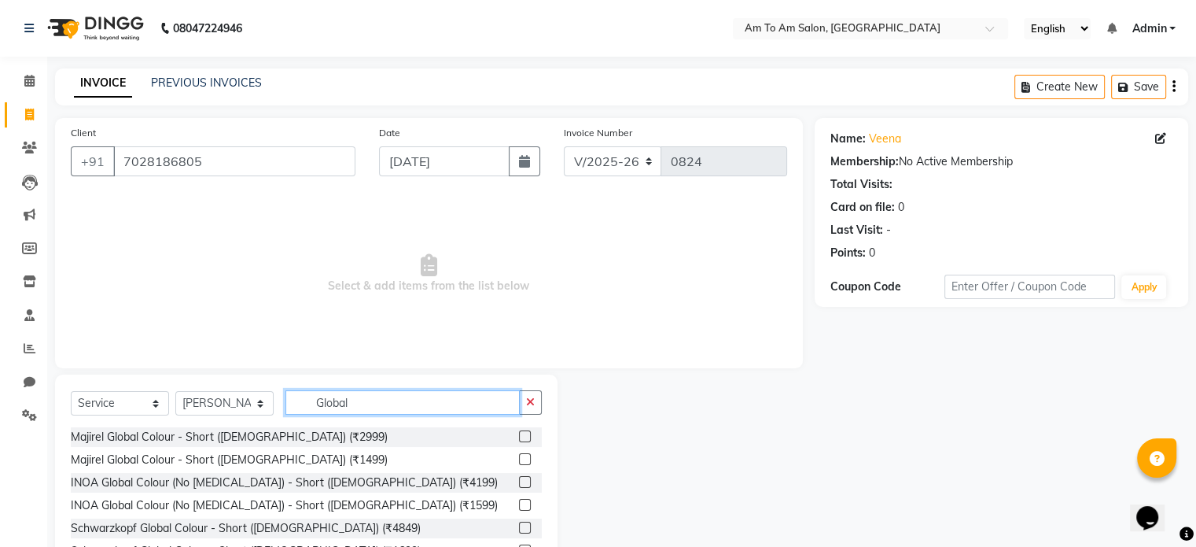
type input "Global"
click at [519, 481] on label at bounding box center [525, 482] width 12 height 12
click at [519, 481] on input "checkbox" at bounding box center [524, 482] width 10 height 10
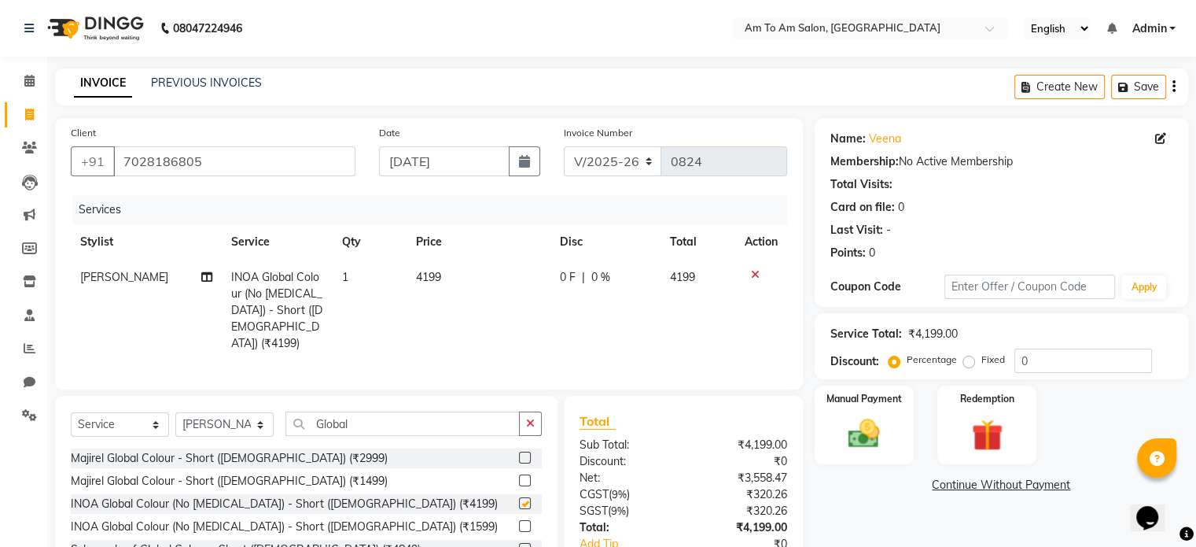
checkbox input "false"
click at [437, 272] on span "4199" at bounding box center [428, 277] width 25 height 14
select select "51659"
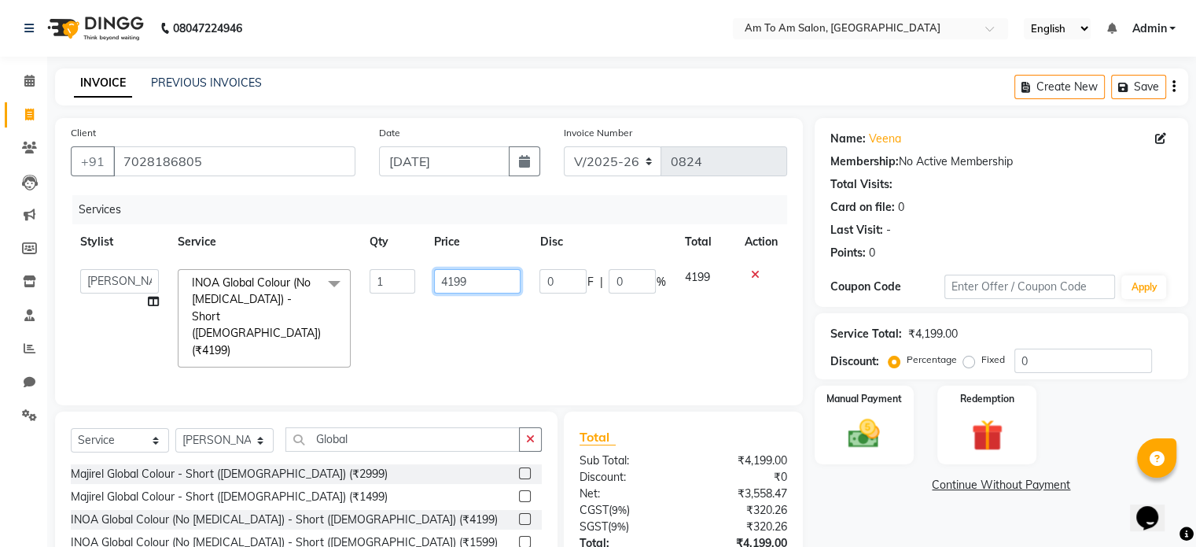
click at [476, 282] on input "4199" at bounding box center [477, 281] width 87 height 24
type input "4720"
click at [632, 340] on td "0 F | 0 %" at bounding box center [602, 318] width 145 height 117
select select "51659"
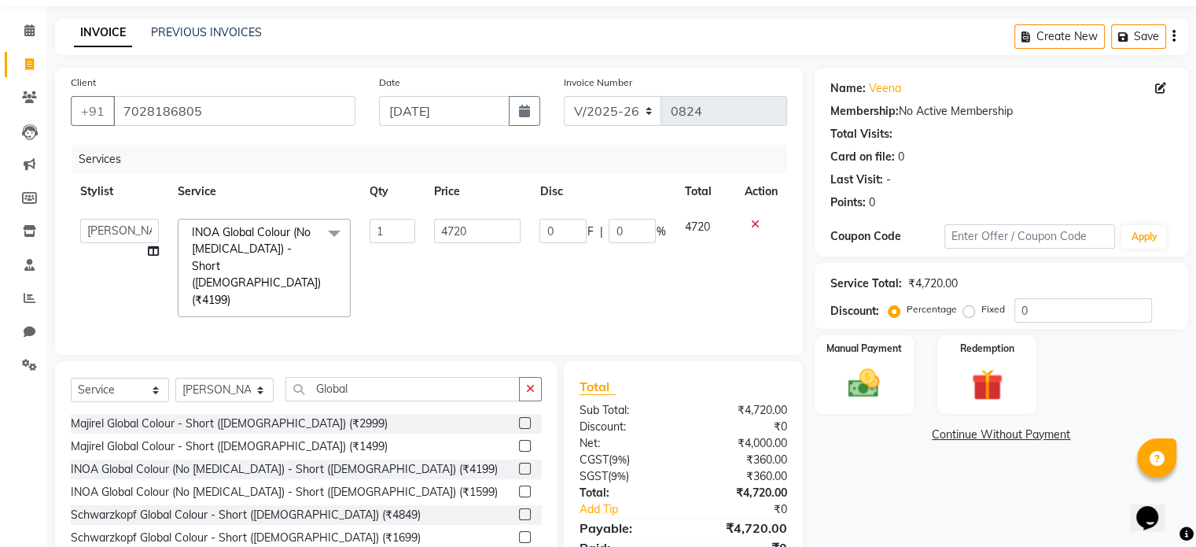
scroll to position [98, 0]
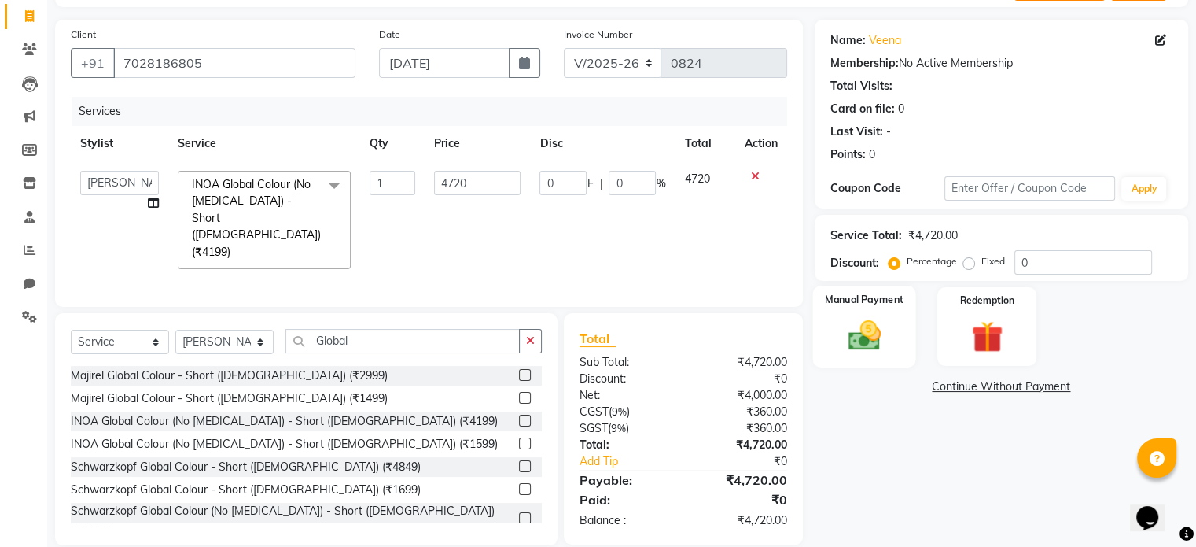
click at [862, 336] on img at bounding box center [864, 336] width 53 height 38
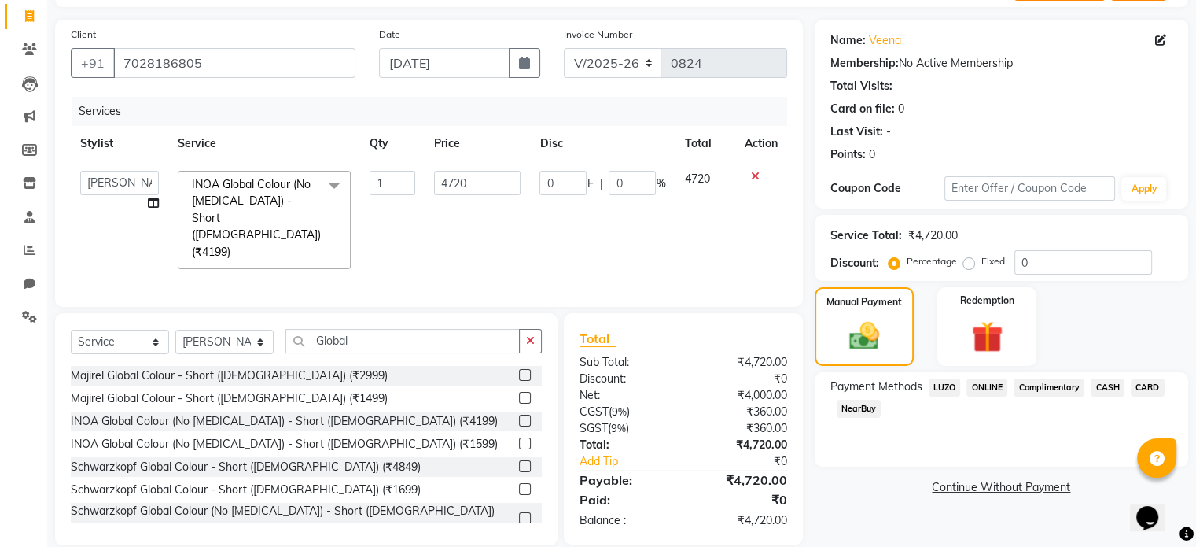
click at [991, 390] on span "ONLINE" at bounding box center [987, 387] width 41 height 18
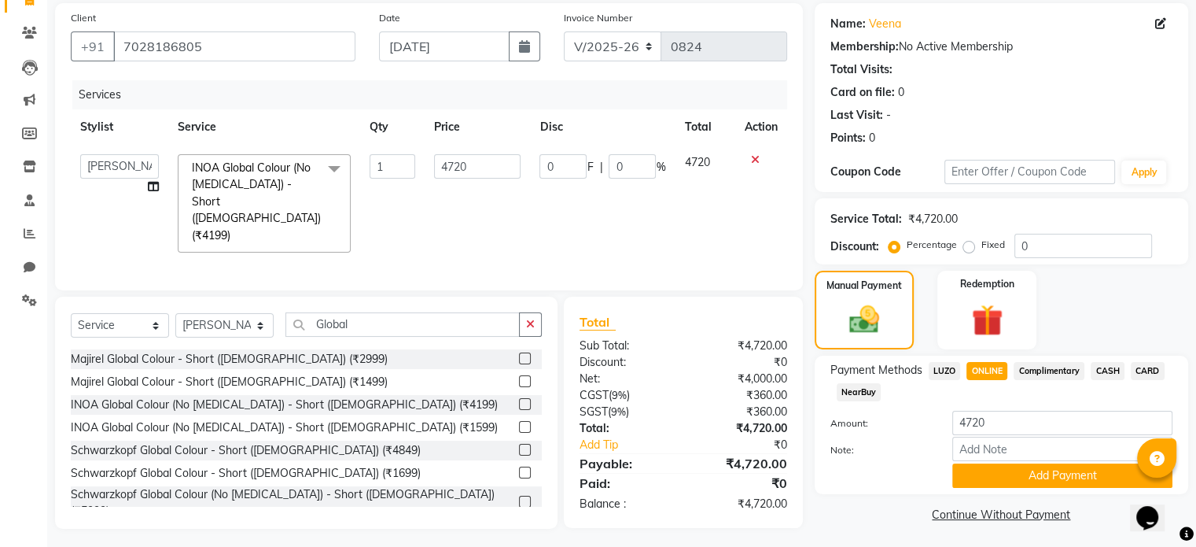
scroll to position [120, 0]
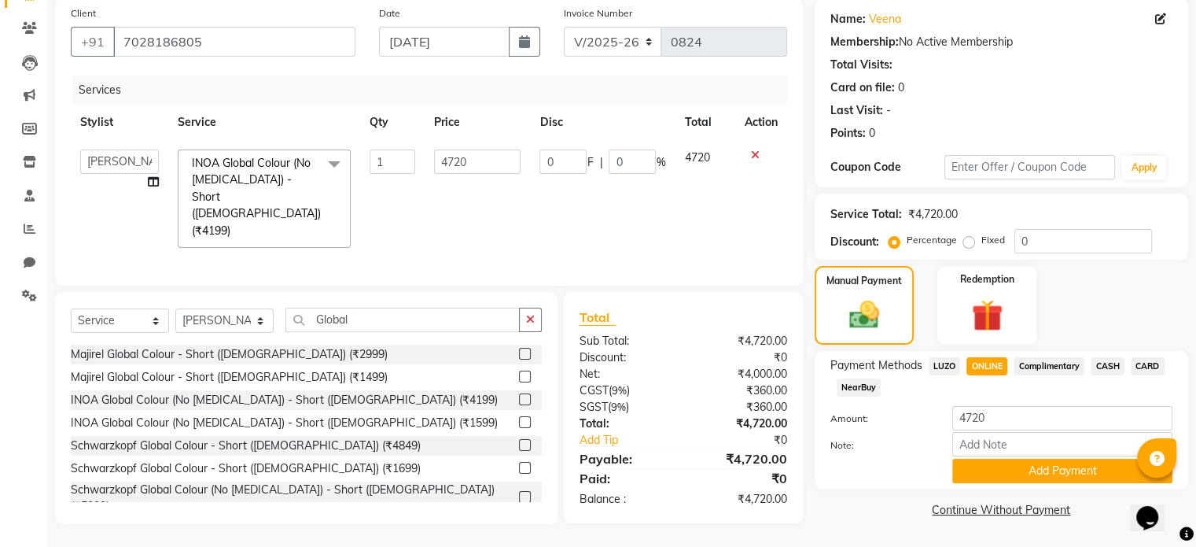
click at [994, 501] on div "Name: Veena Membership: No Active Membership Total Visits: Card on file: 0 Last…" at bounding box center [1007, 260] width 385 height 525
click at [985, 470] on button "Add Payment" at bounding box center [1063, 471] width 220 height 24
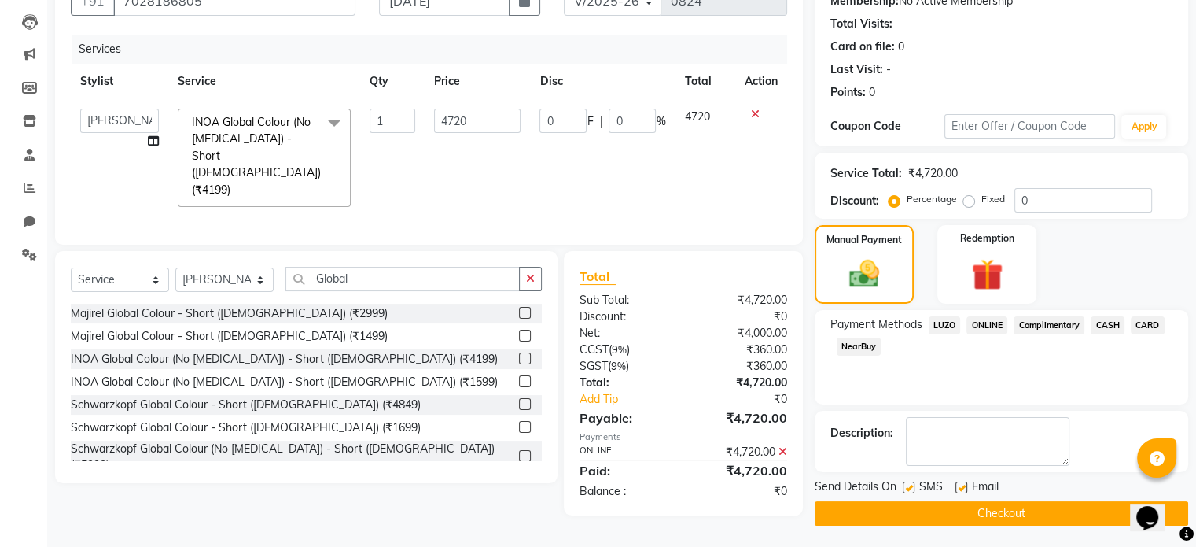
scroll to position [161, 0]
click at [1038, 514] on button "Checkout" at bounding box center [1002, 512] width 374 height 24
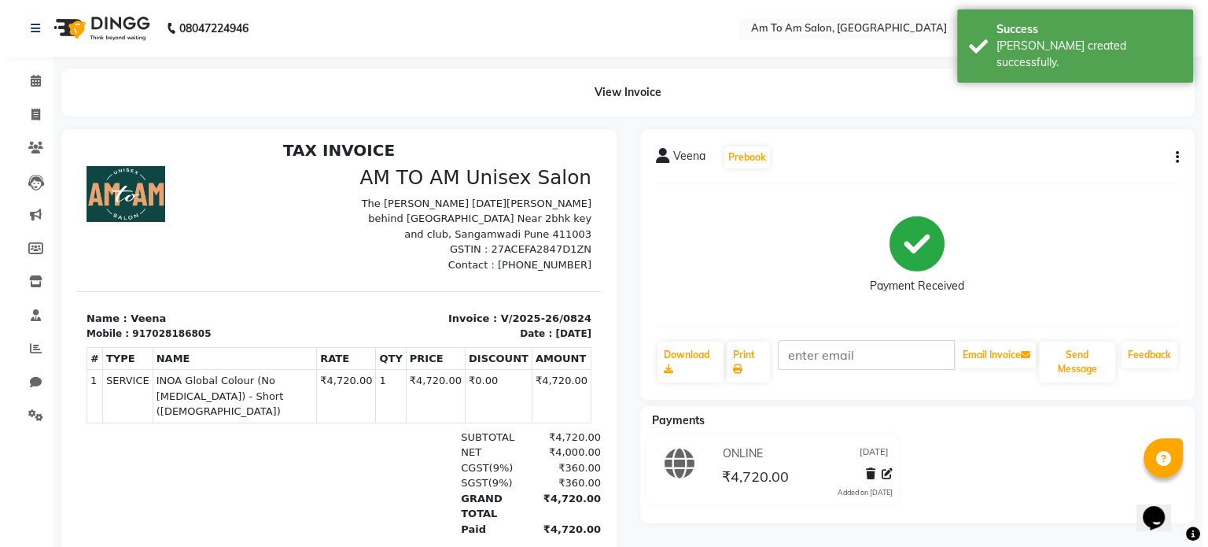
scroll to position [13, 0]
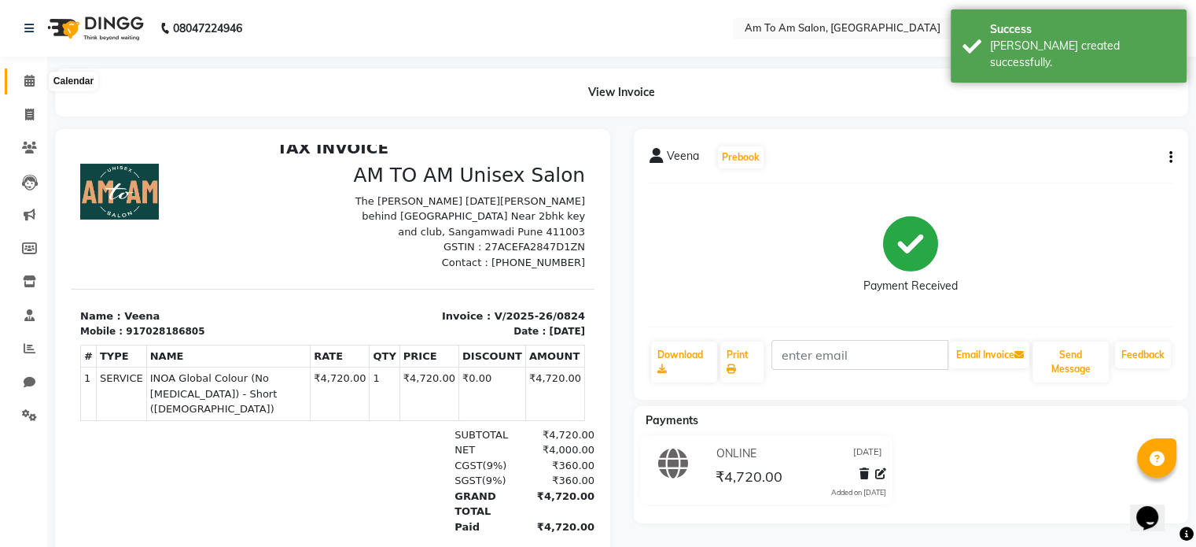
click at [28, 76] on icon at bounding box center [29, 81] width 10 height 12
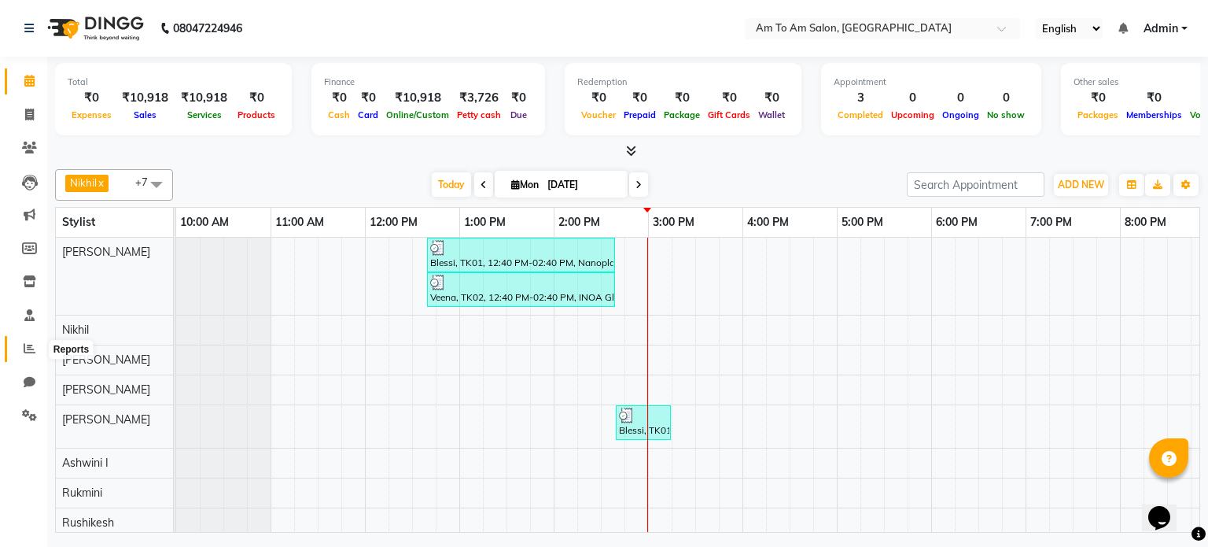
click at [31, 345] on icon at bounding box center [30, 348] width 12 height 12
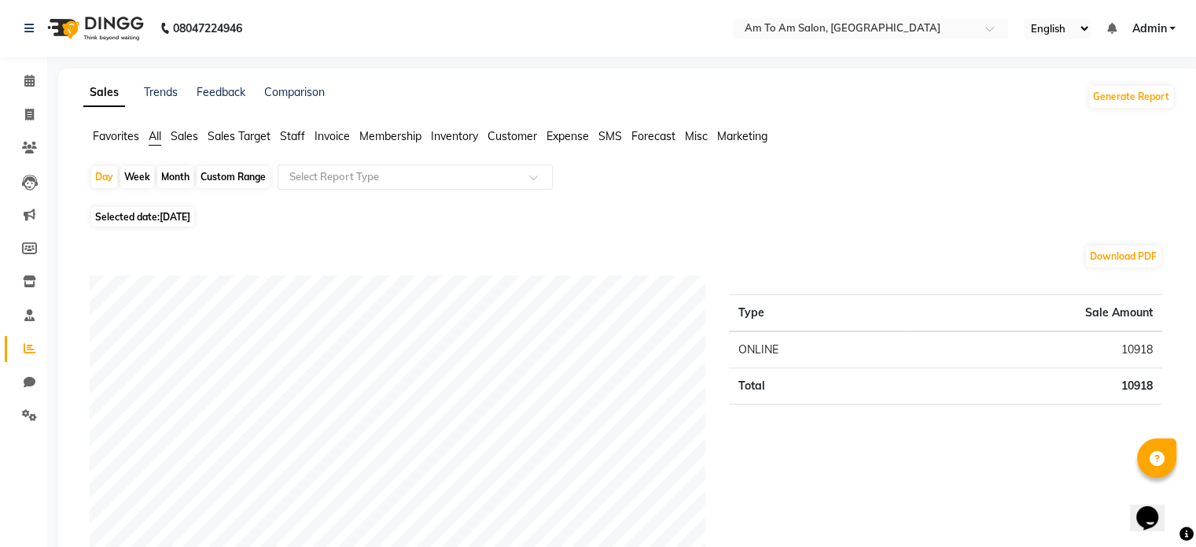
click at [308, 138] on ul "Favorites All Sales Sales Target Staff Invoice Membership Inventory Customer Ex…" at bounding box center [629, 136] width 1092 height 17
click at [295, 138] on span "Staff" at bounding box center [292, 136] width 25 height 14
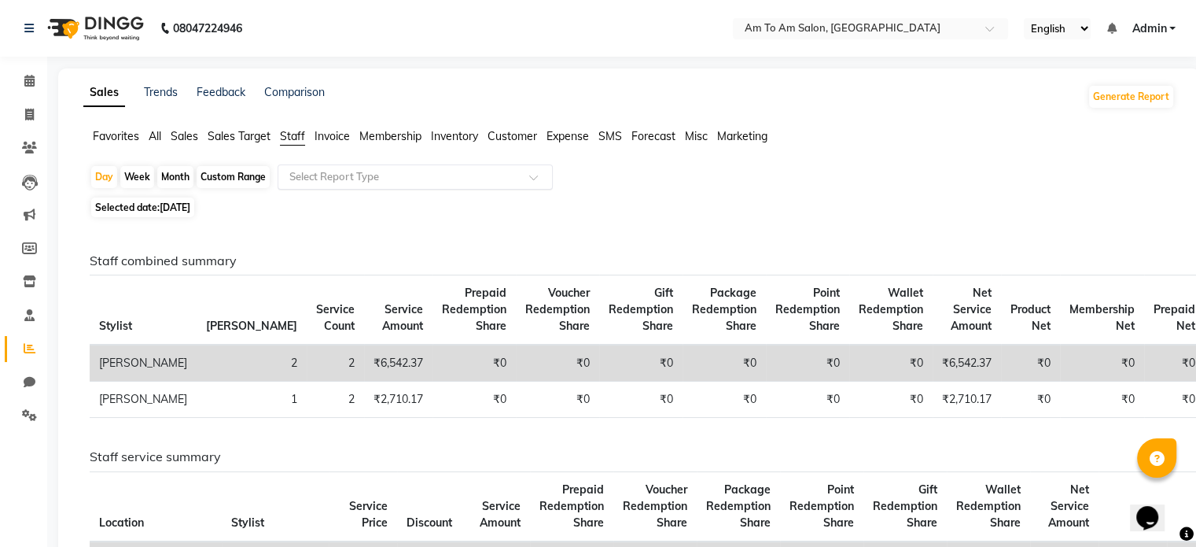
click at [481, 182] on input "text" at bounding box center [399, 177] width 227 height 16
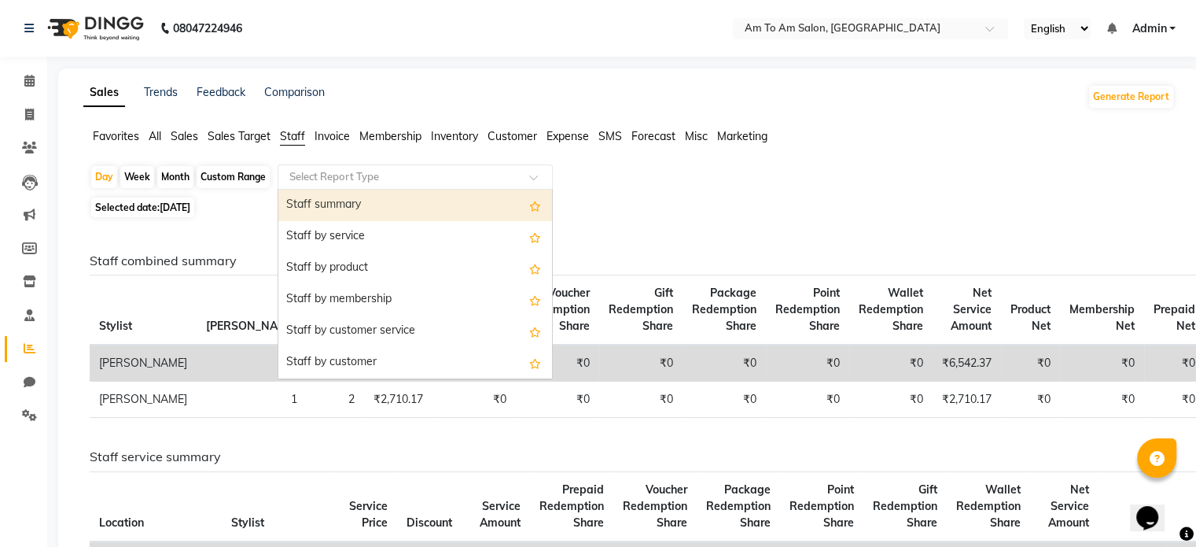
click at [389, 201] on div "Staff summary" at bounding box center [415, 205] width 274 height 31
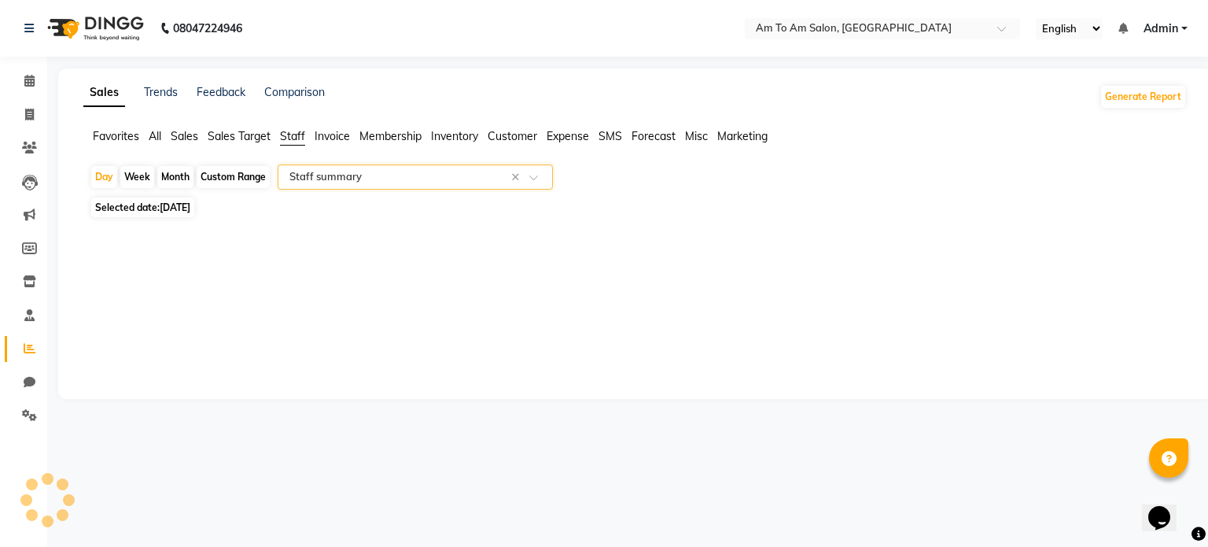
select select "full_report"
select select "csv"
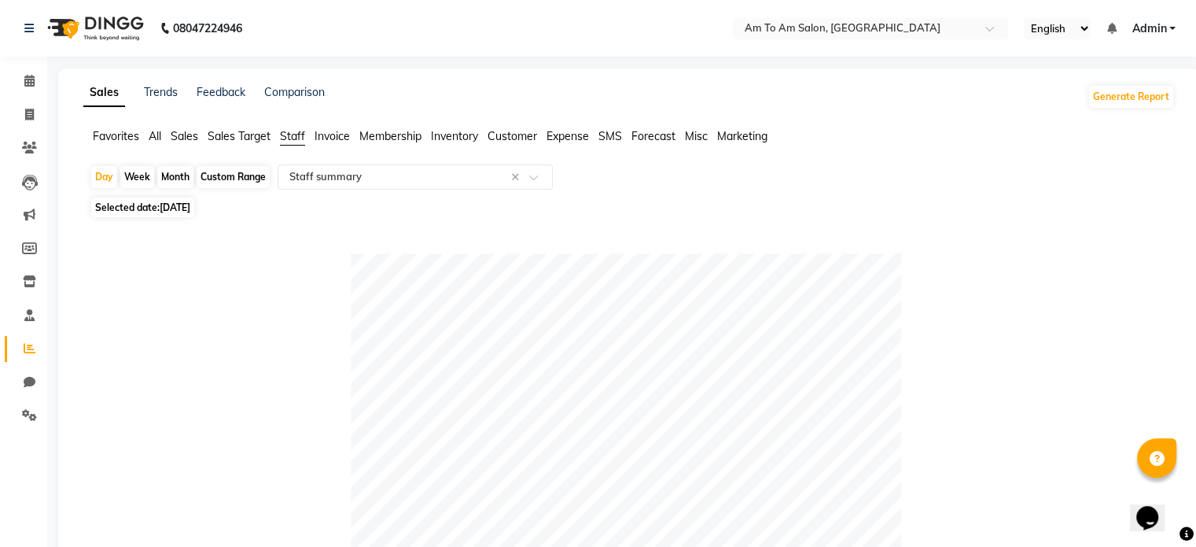
click at [173, 171] on div "Month" at bounding box center [175, 177] width 36 height 22
select select "9"
select select "2025"
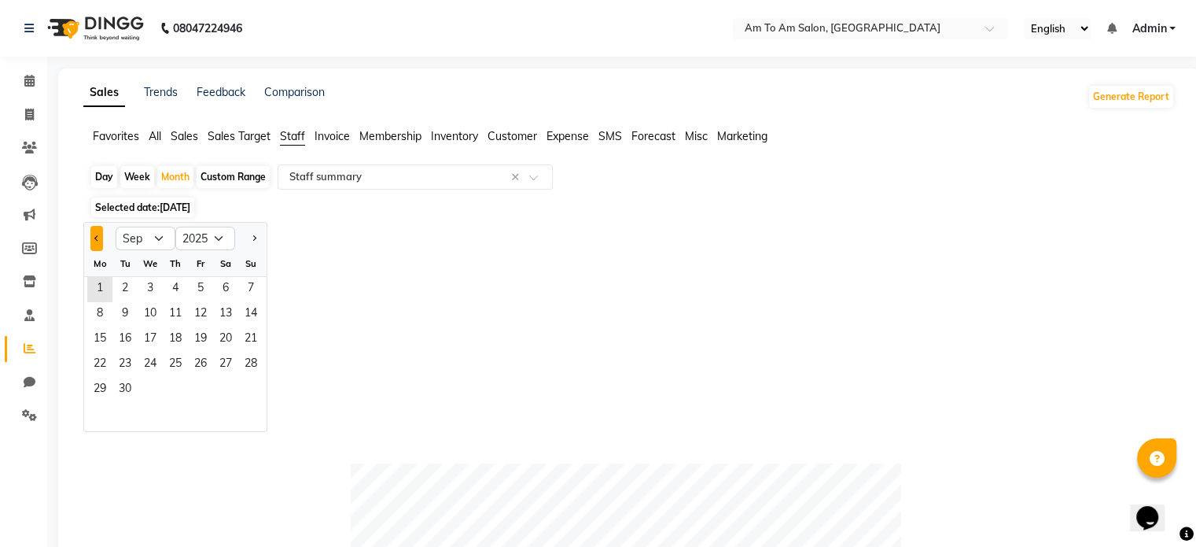
click at [95, 240] on span "Previous month" at bounding box center [97, 238] width 6 height 6
select select "8"
click at [209, 293] on span "1" at bounding box center [200, 289] width 25 height 25
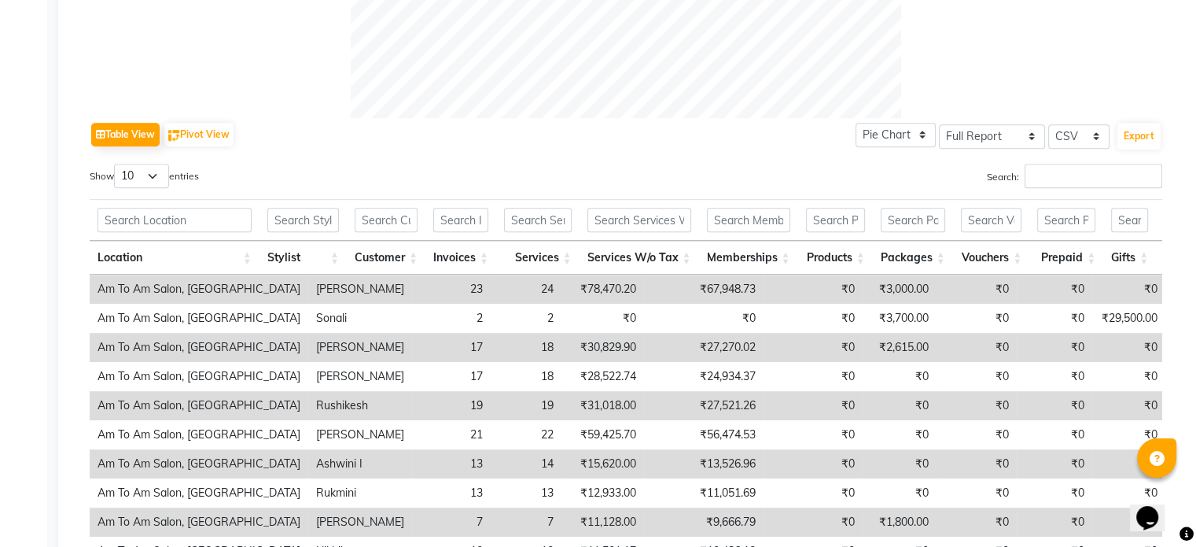
scroll to position [787, 0]
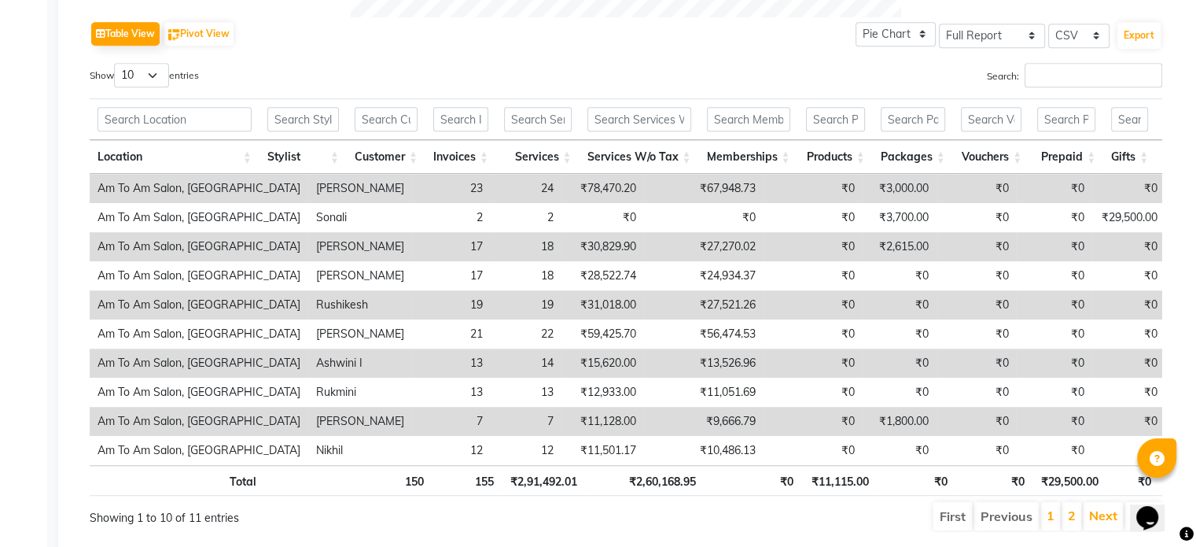
click at [1065, 524] on li "2" at bounding box center [1072, 516] width 19 height 28
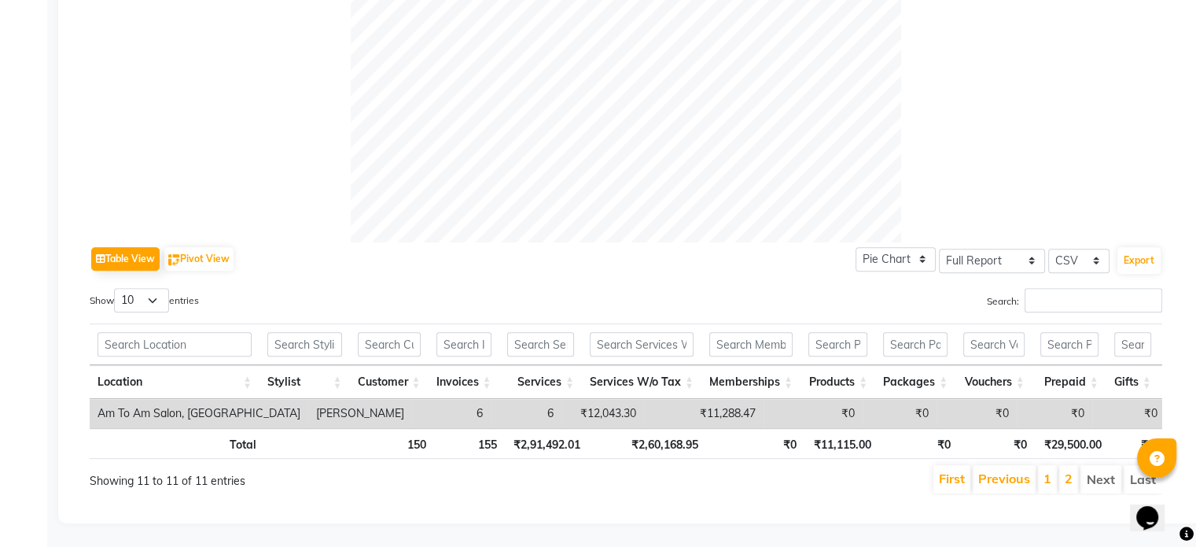
scroll to position [584, 0]
